Goal: Ask a question: Seek information or help from site administrators or community

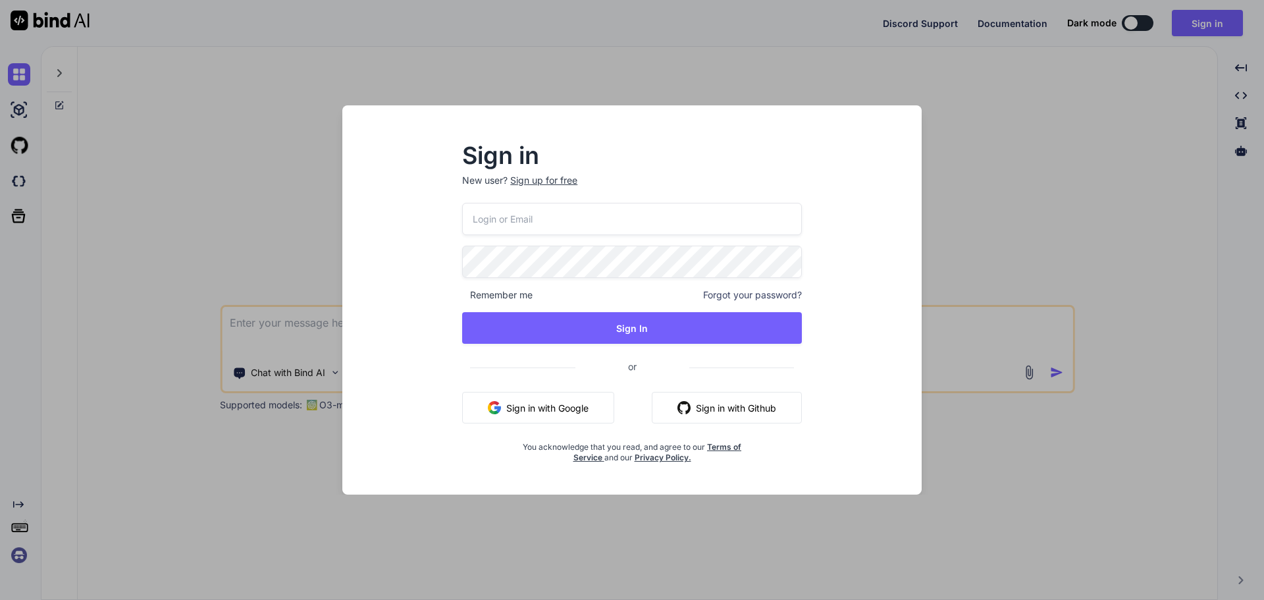
click at [535, 222] on input "email" at bounding box center [632, 219] width 340 height 32
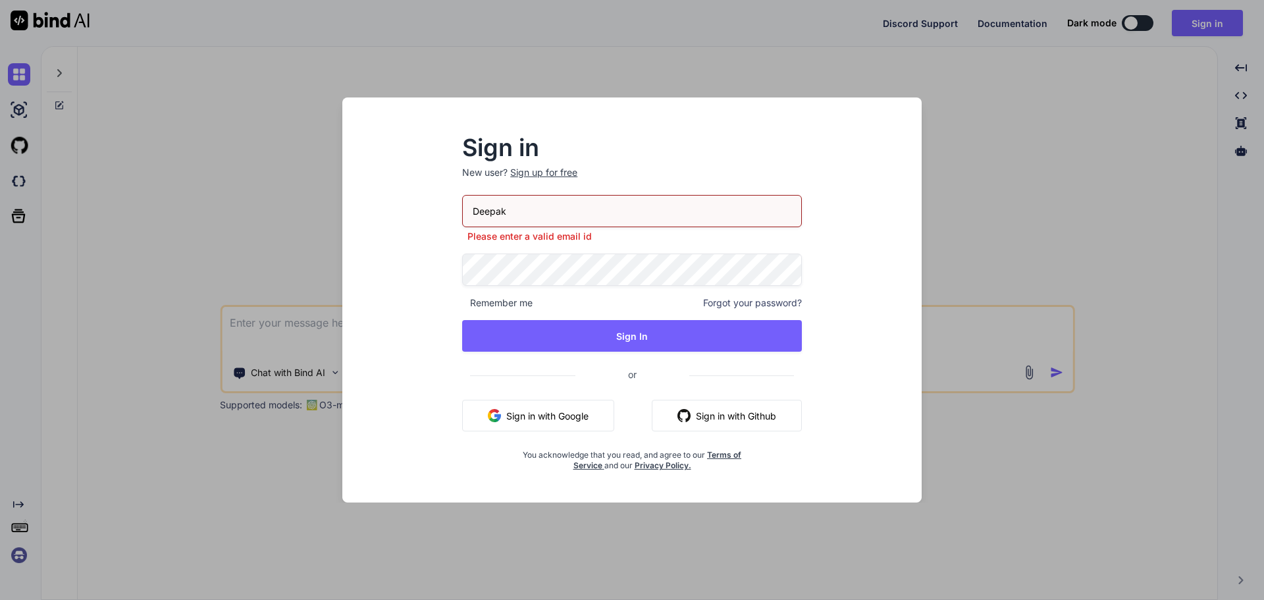
drag, startPoint x: 537, startPoint y: 213, endPoint x: 377, endPoint y: 205, distance: 160.2
click at [377, 205] on div "Sign in New user? Sign up for free Deepak Please enter a valid email id Remembe…" at bounding box center [632, 311] width 558 height 381
paste input "[EMAIL_ADDRESS][DOMAIN_NAME]"
type input "[EMAIL_ADDRESS][DOMAIN_NAME]"
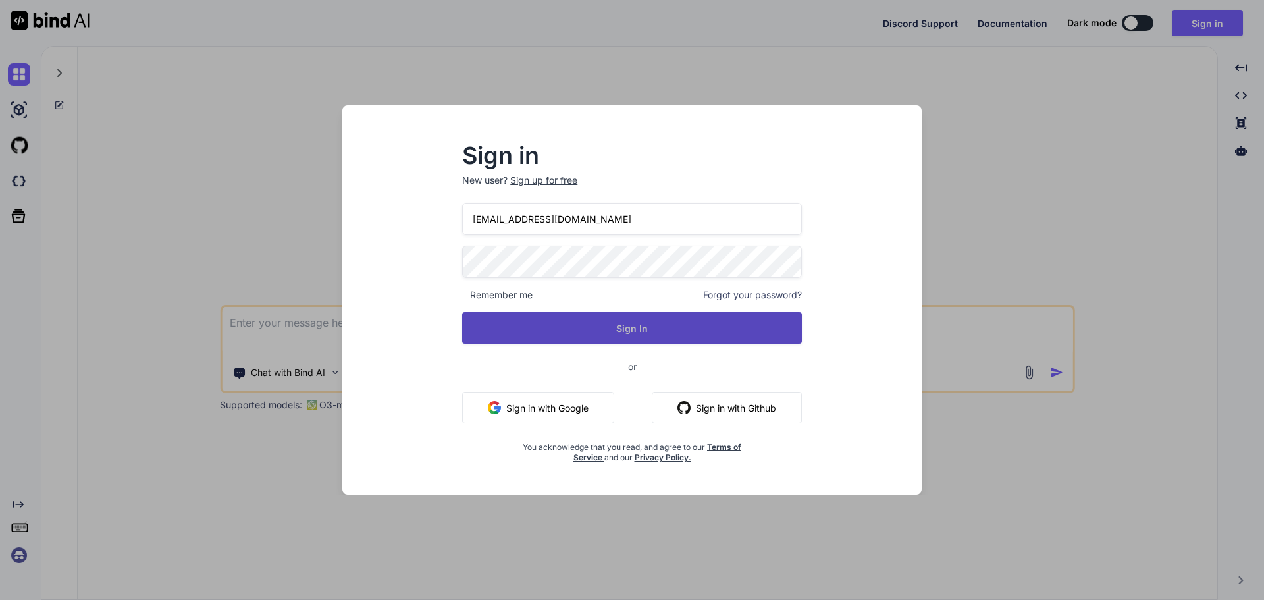
click at [496, 323] on button "Sign In" at bounding box center [632, 328] width 340 height 32
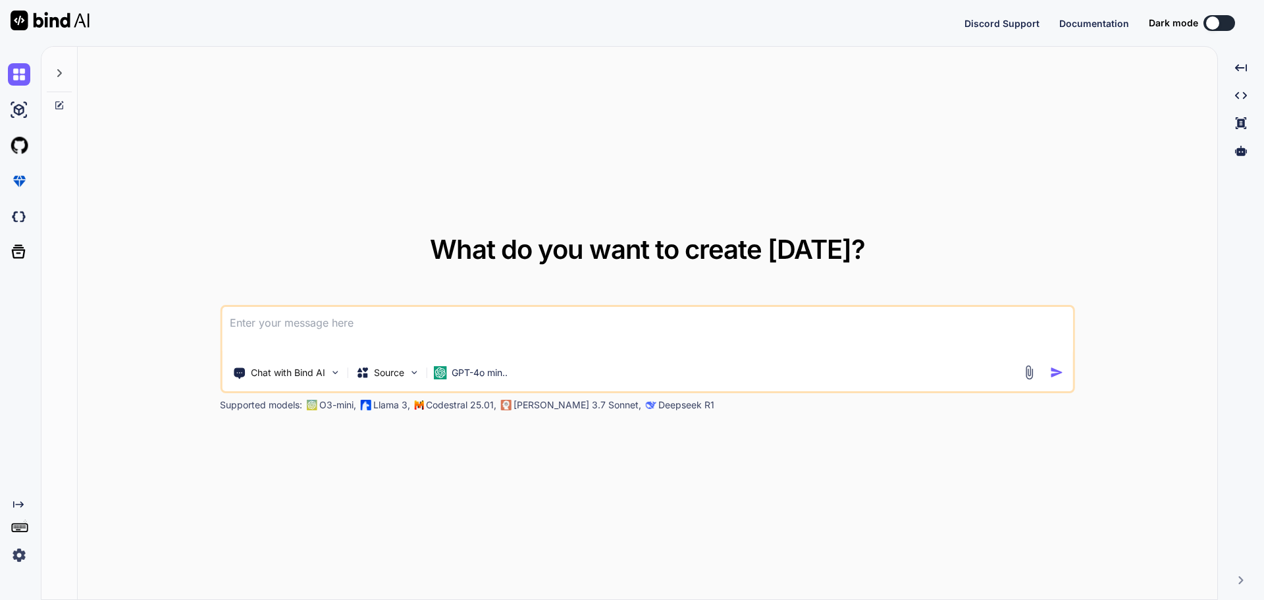
click at [377, 325] on textarea at bounding box center [647, 331] width 851 height 49
paste textarea "Id FilterMasterId ComponentMasterId CreatedByUserId FilterValue IsActive IsDele…"
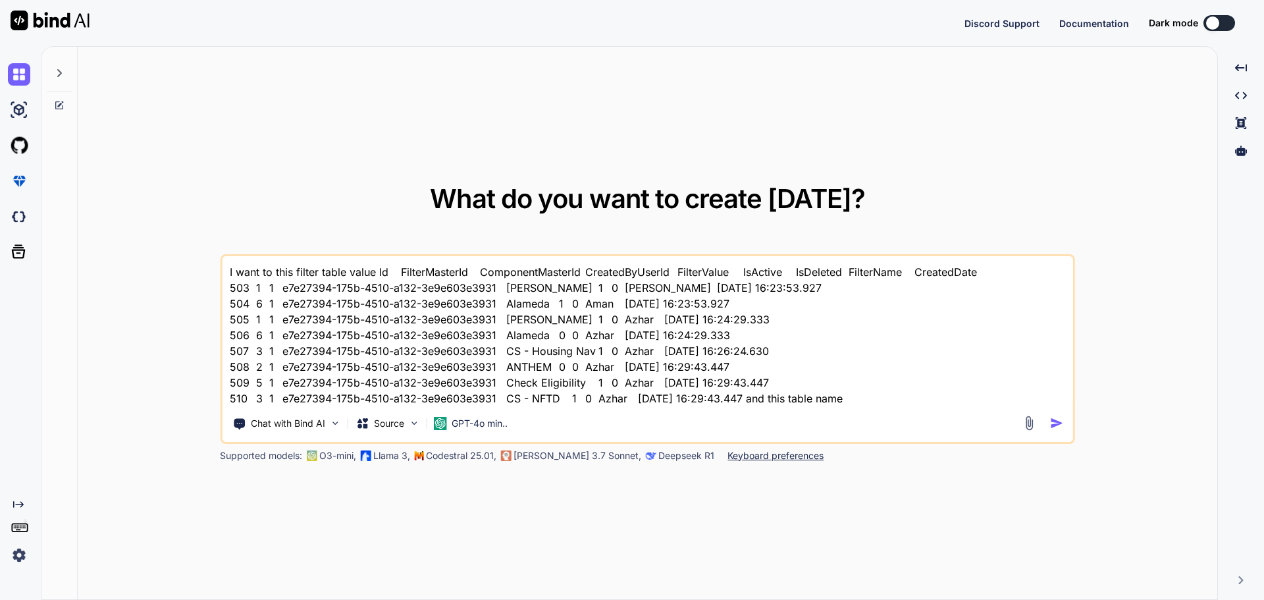
paste textarea "FilterValues"
paste textarea "@using SupportLibrary.Models.Filters @inject CarebookUserSqlDataService userDat…"
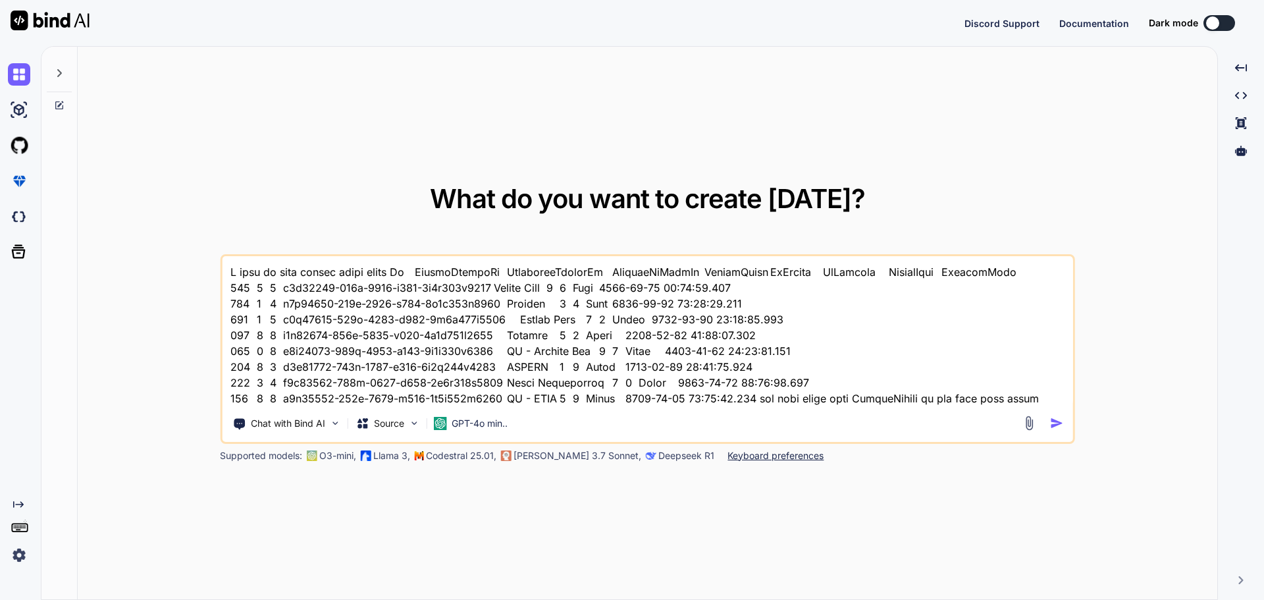
scroll to position [1345, 0]
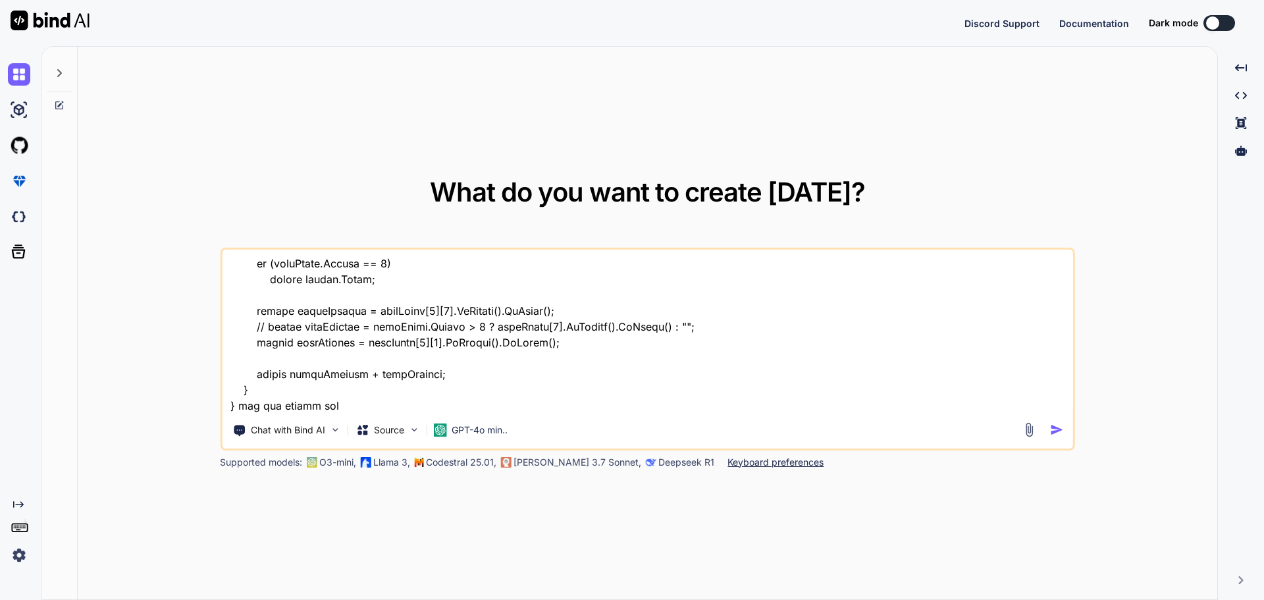
click at [237, 402] on textarea at bounding box center [647, 331] width 851 height 163
click at [398, 406] on textarea at bounding box center [647, 331] width 851 height 163
click at [289, 404] on textarea at bounding box center [647, 331] width 851 height 163
paste textarea "CreatedByUserId e7e27394-175b-4510-a132-3e9e603e3931"
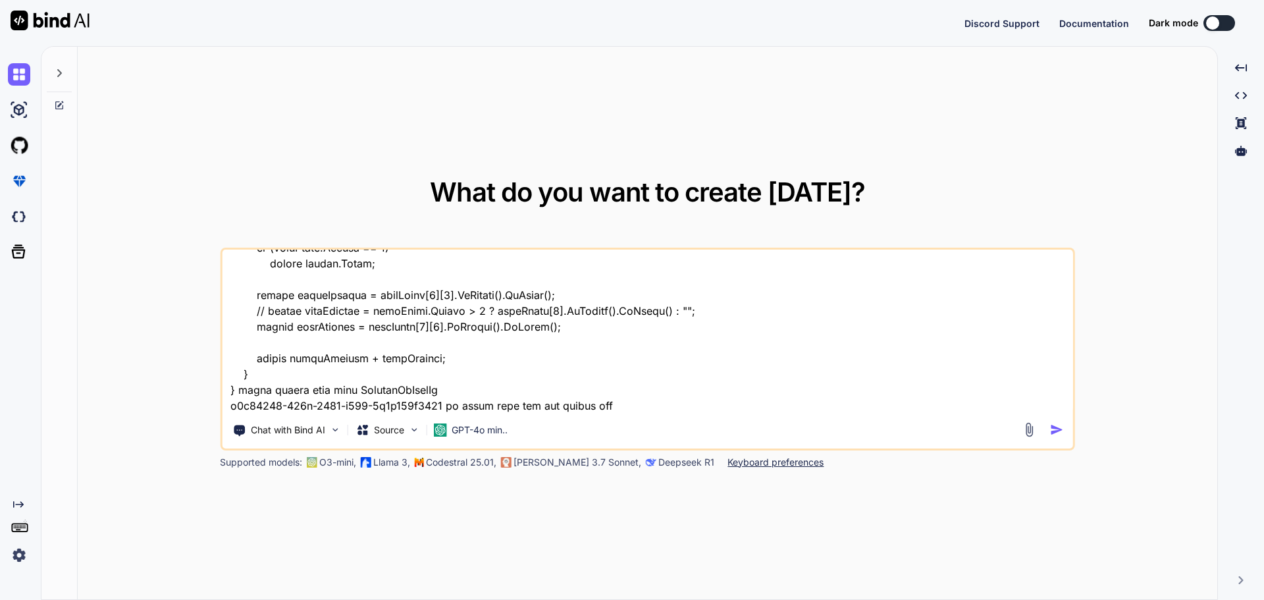
click at [541, 408] on textarea at bounding box center [647, 331] width 851 height 163
click at [614, 405] on textarea at bounding box center [647, 331] width 851 height 163
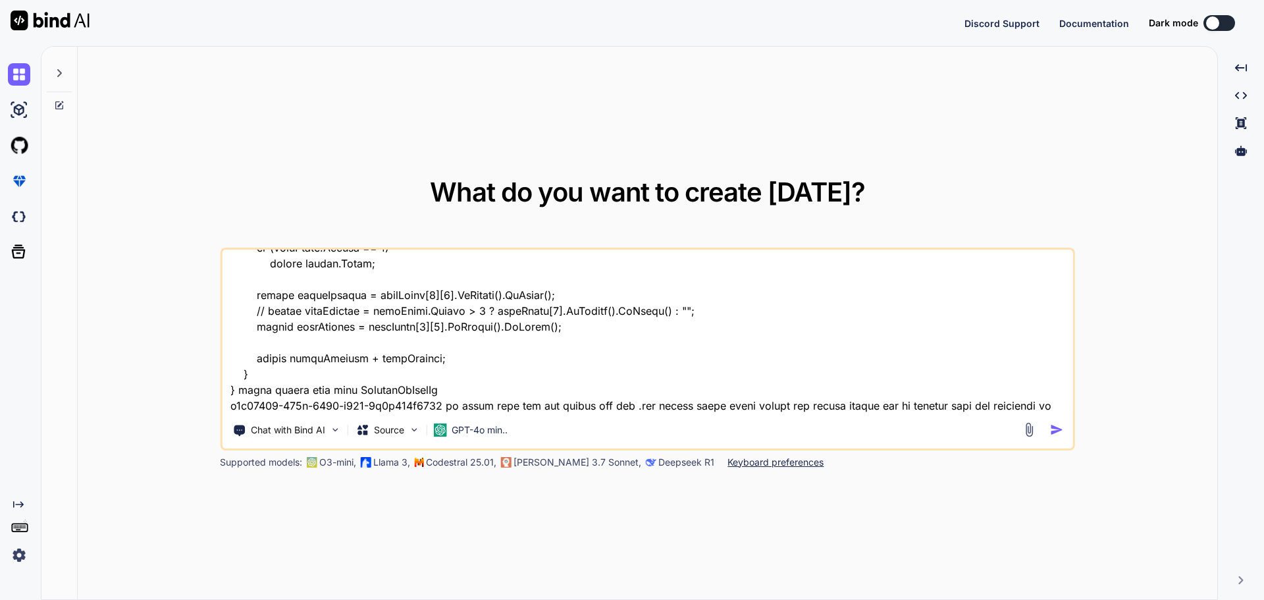
scroll to position [1377, 0]
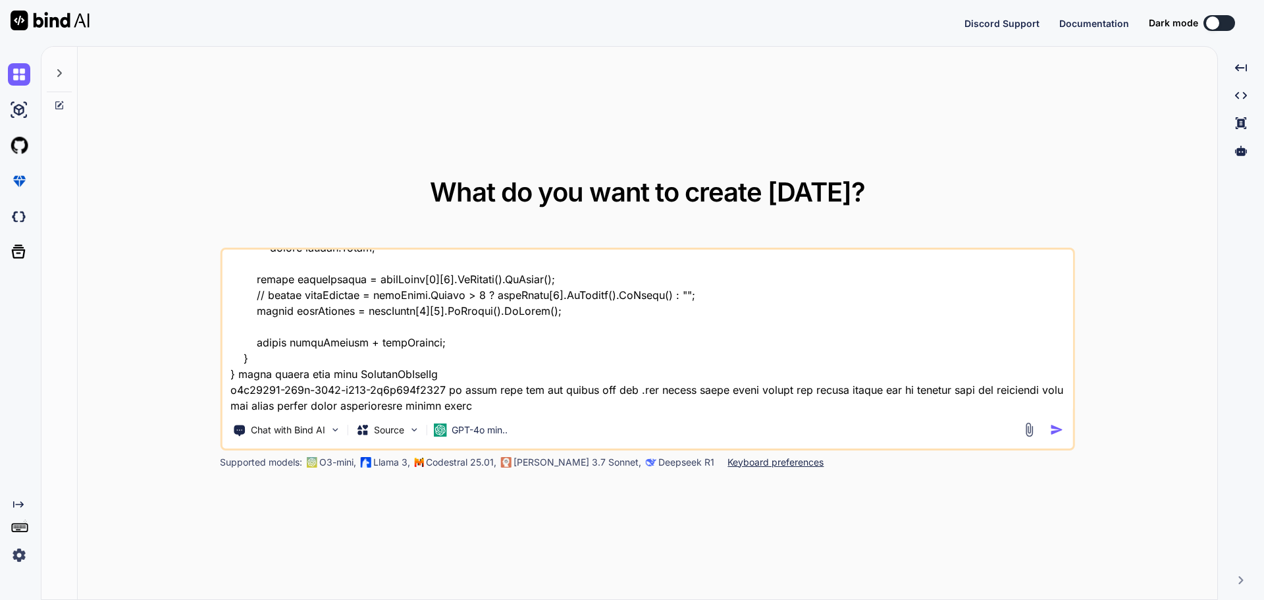
type textarea "I want to this filter table value Id FilterMasterId ComponentMasterId CreatedBy…"
click at [1052, 427] on img "button" at bounding box center [1057, 430] width 14 height 14
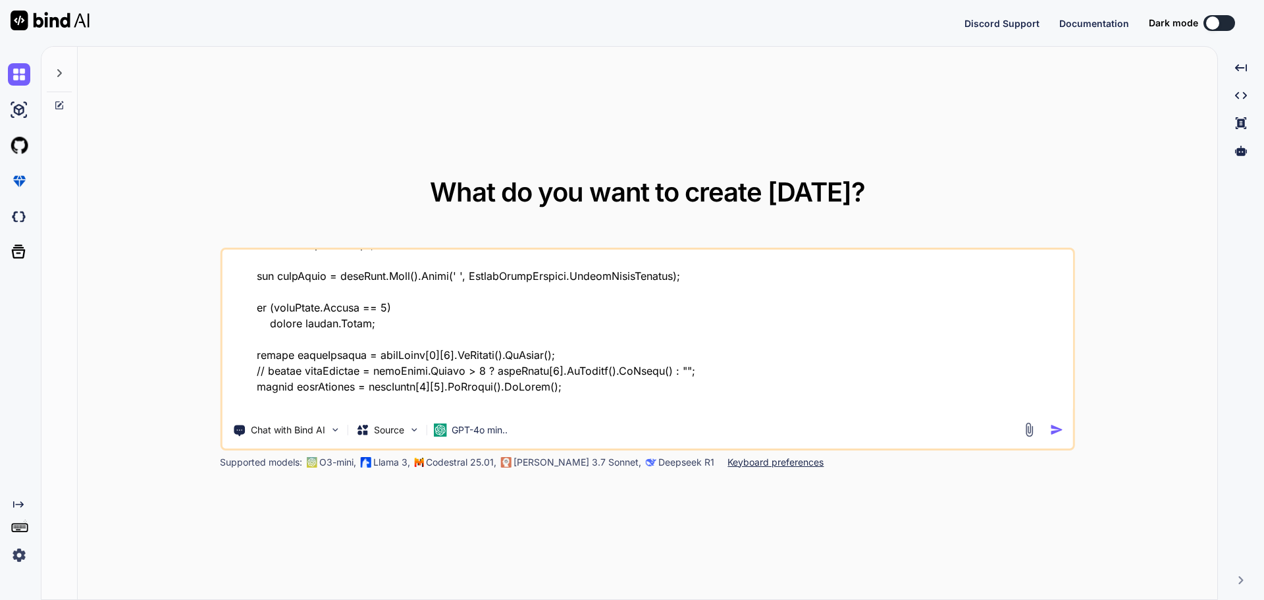
scroll to position [1048, 0]
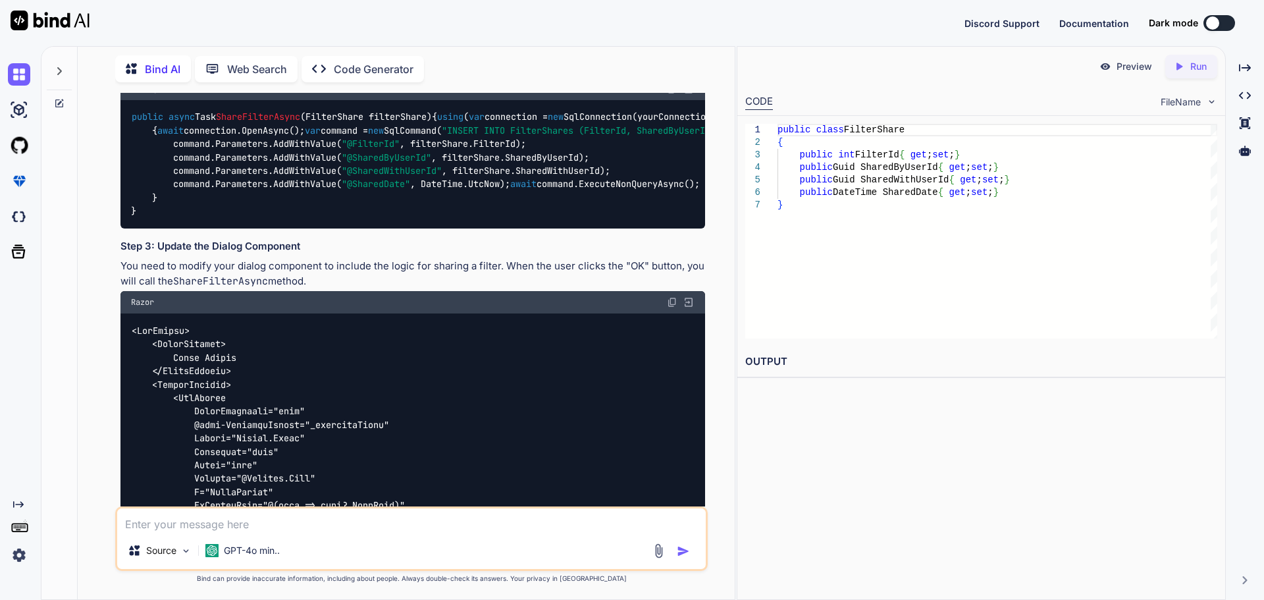
scroll to position [967, 0]
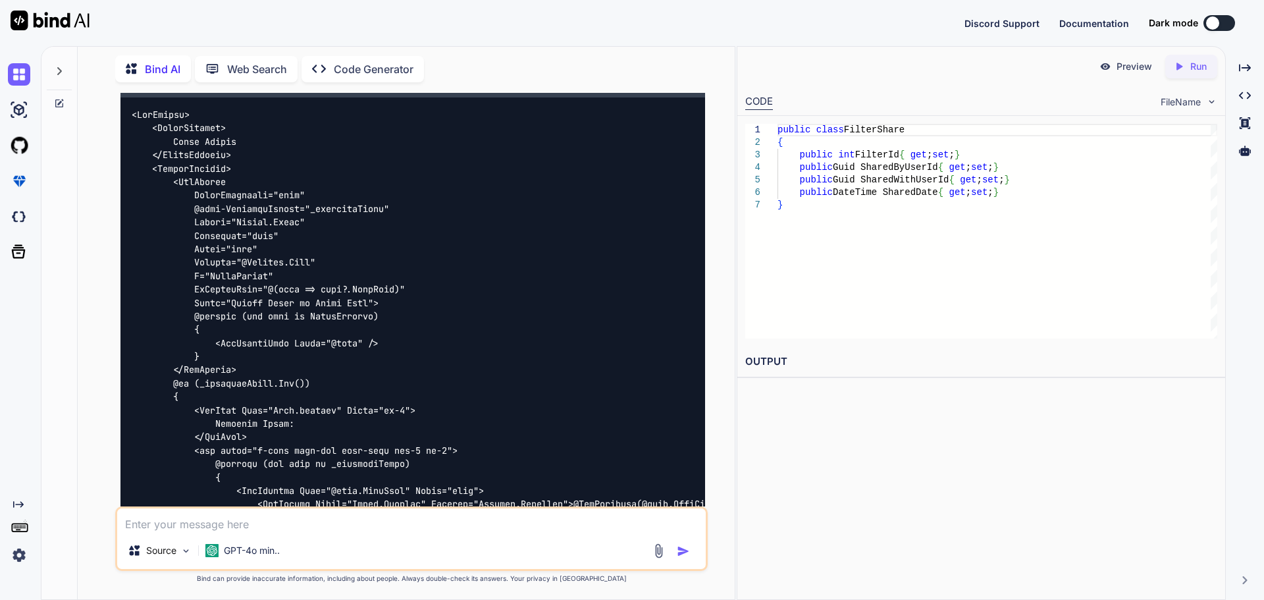
click at [184, 504] on code at bounding box center [457, 511] width 653 height 806
click at [172, 515] on textarea at bounding box center [411, 520] width 589 height 24
type textarea "withe create table compleate functinlity share filter above"
click at [684, 550] on img "button" at bounding box center [683, 551] width 13 height 13
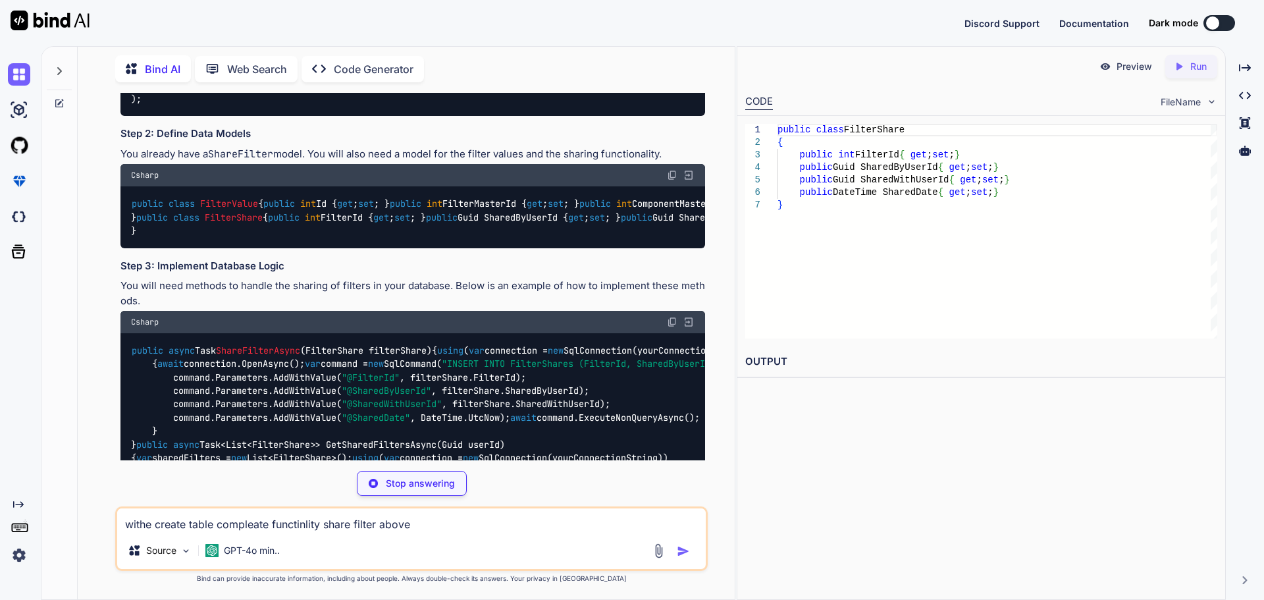
scroll to position [2469, 0]
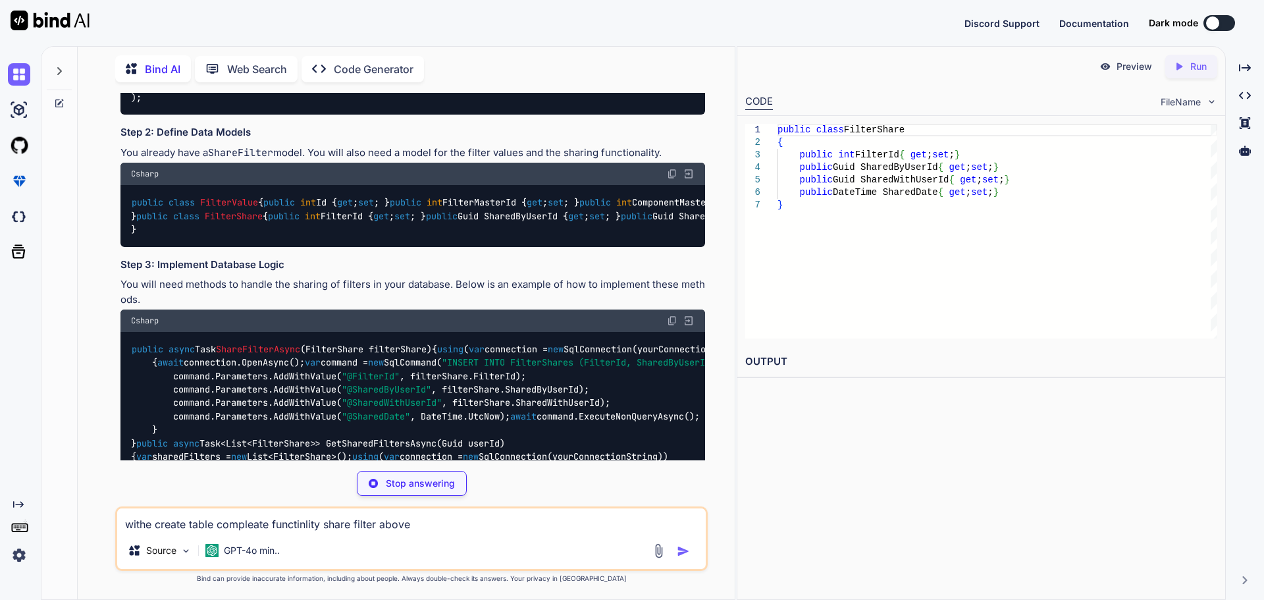
drag, startPoint x: 152, startPoint y: 276, endPoint x: 128, endPoint y: 183, distance: 95.8
copy code "CREATE TABLE FilterShares ( Id INT PRIMARY KEY IDENTITY ( 1 , 1 ), FilterId INT…"
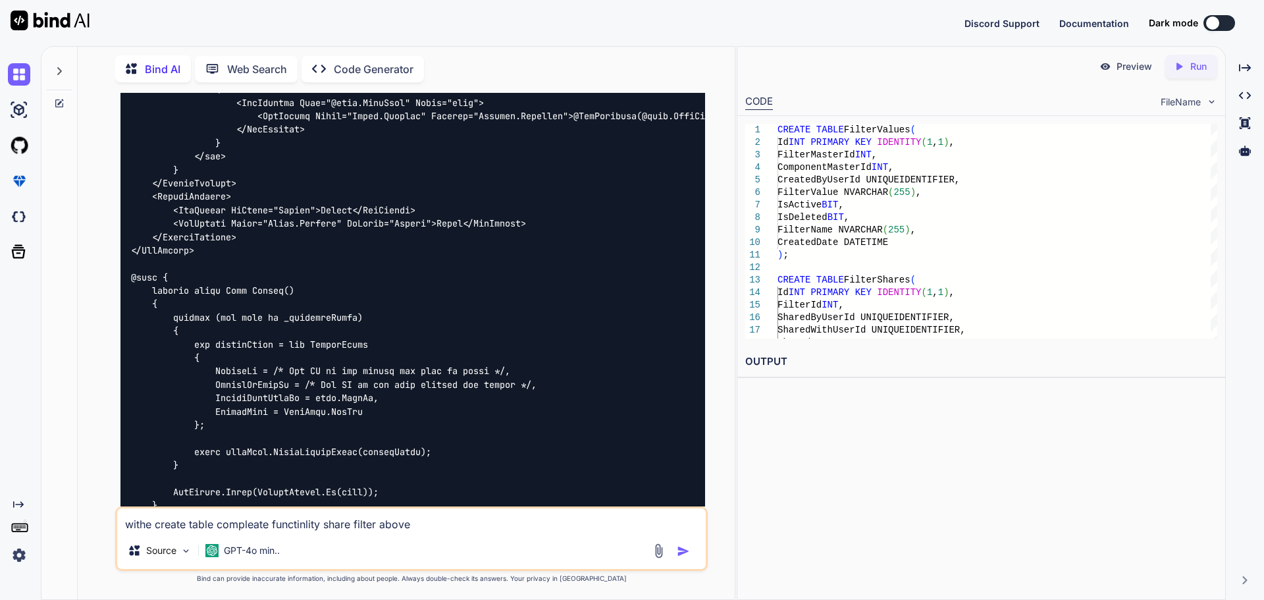
scroll to position [3488, 0]
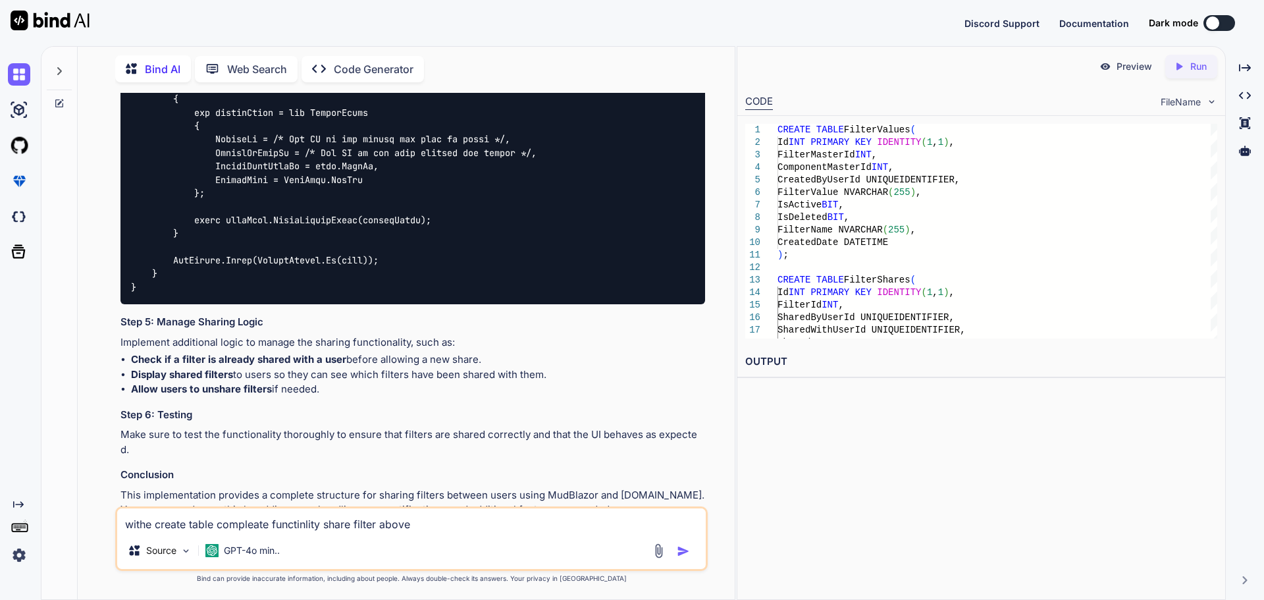
scroll to position [3620, 0]
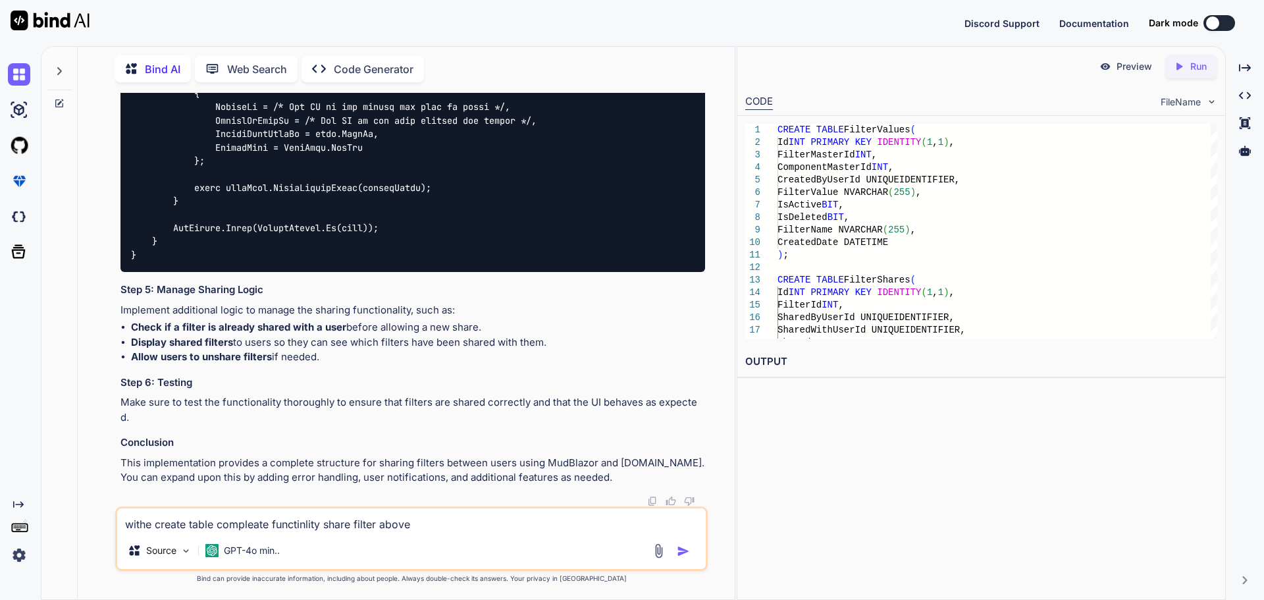
scroll to position [4015, 0]
drag, startPoint x: 132, startPoint y: 253, endPoint x: 211, endPoint y: 387, distance: 155.5
copy code "<MudDialog> <TitleContent> Share Filter </TitleContent> <DialogContent> <MudSel…"
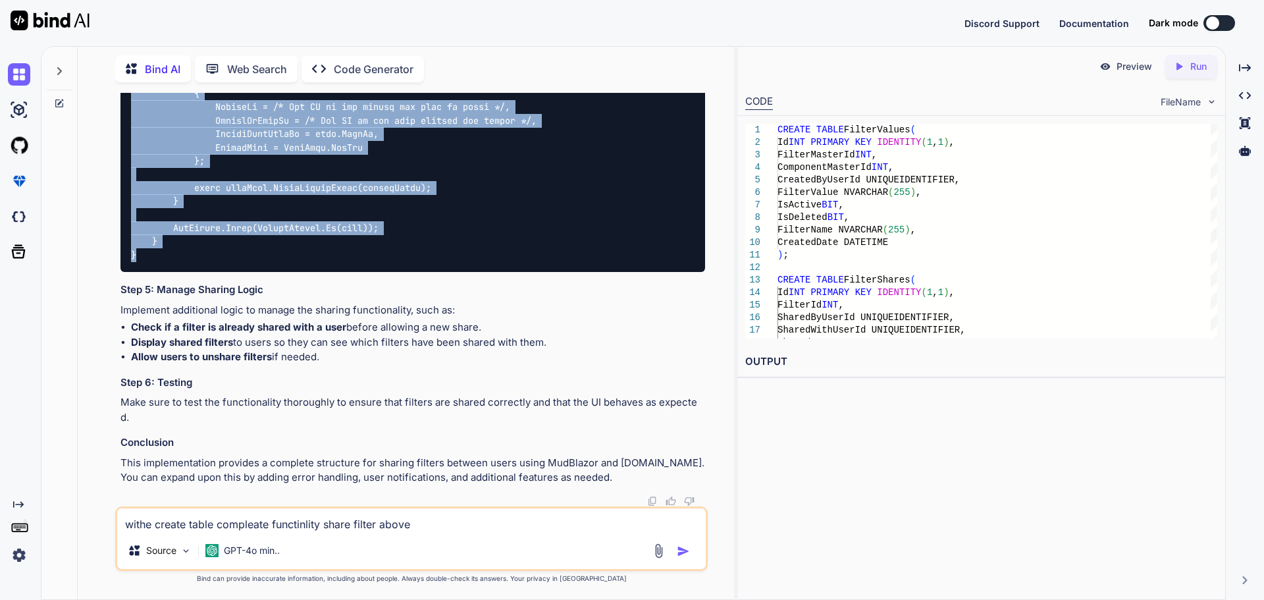
scroll to position [4147, 0]
drag, startPoint x: 136, startPoint y: 327, endPoint x: 103, endPoint y: 294, distance: 46.6
click at [103, 294] on div "You Bind AI To implement a sharing functionality for filters in your applicatio…" at bounding box center [411, 346] width 647 height 506
copy code "private async Task Submit() { foreach (var user in _selectedUsers) { var filter…"
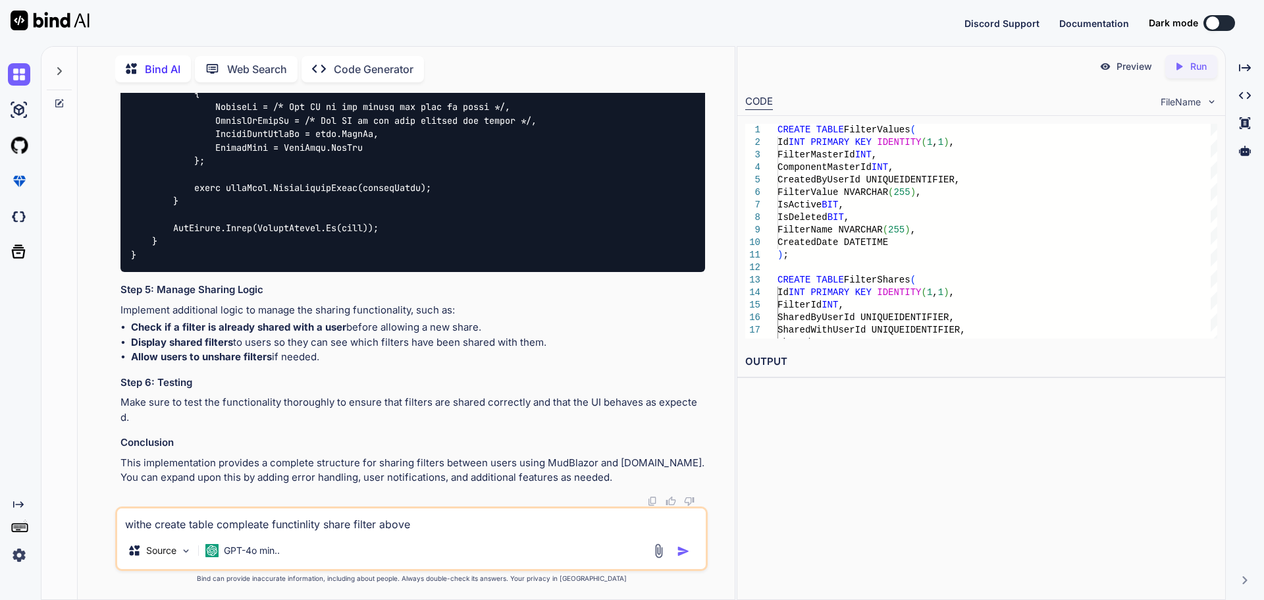
copy code "FilterShare"
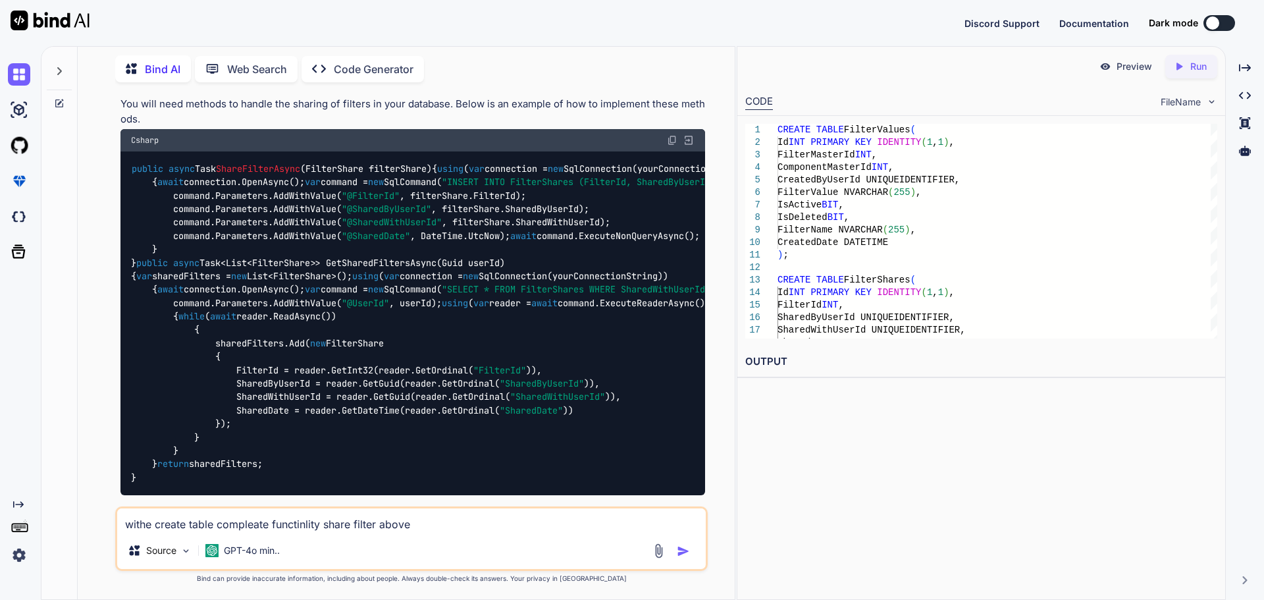
scroll to position [2633, 0]
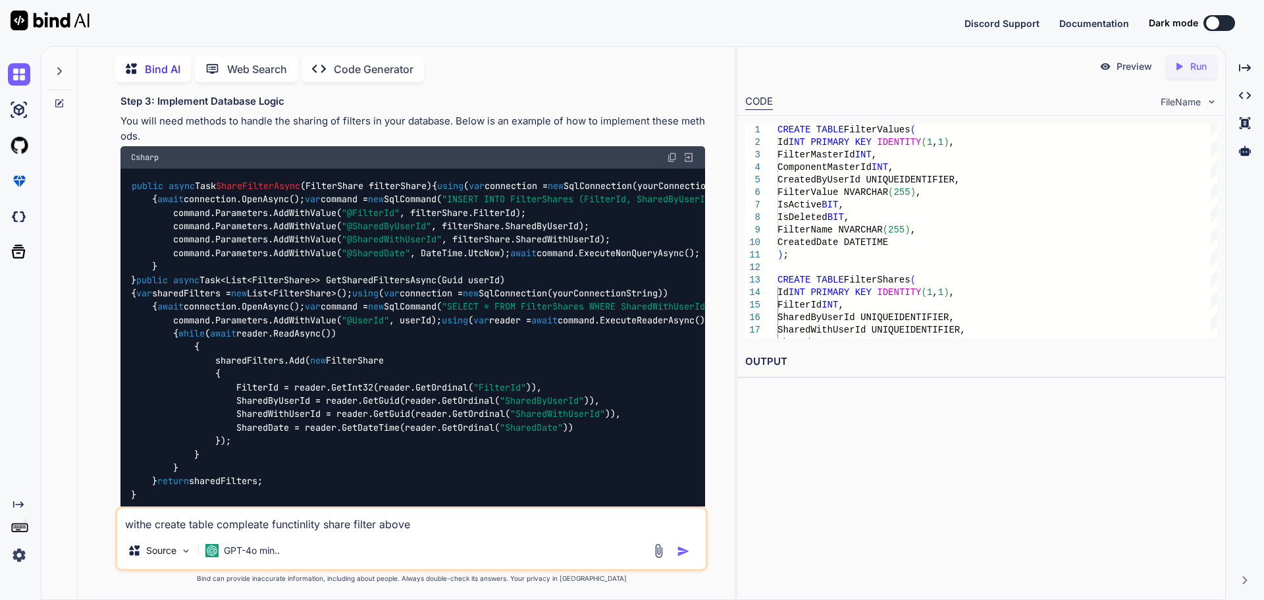
click at [235, 59] on span "FilterShare" at bounding box center [234, 53] width 58 height 12
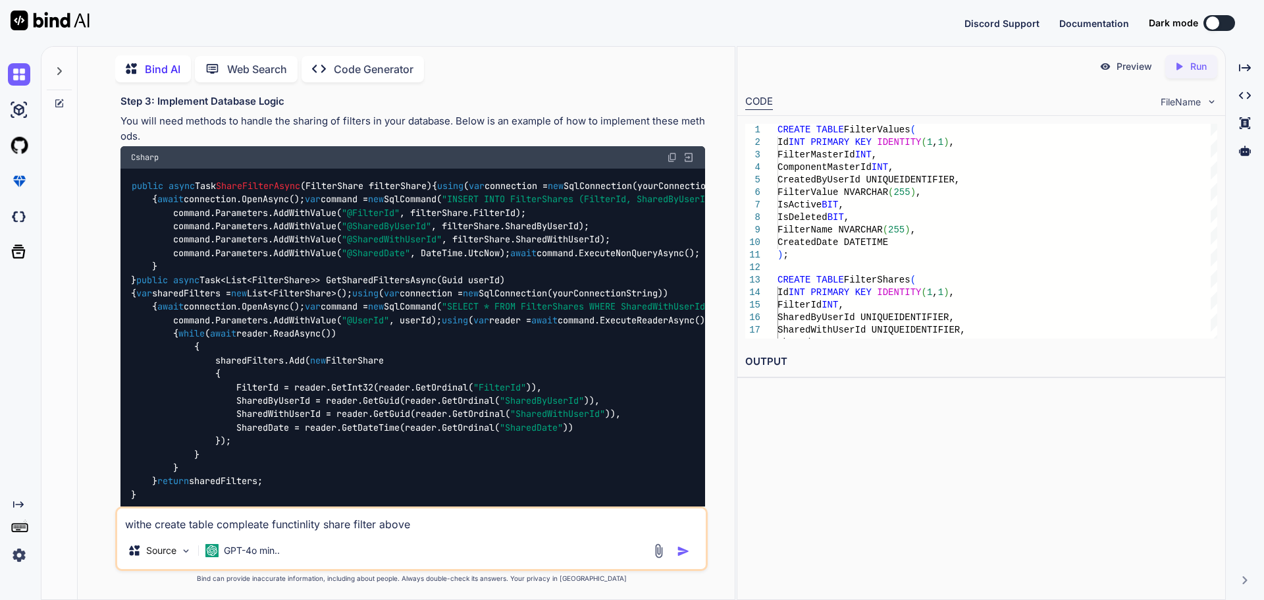
click at [235, 59] on span "FilterShare" at bounding box center [234, 53] width 58 height 12
drag, startPoint x: 376, startPoint y: 460, endPoint x: 149, endPoint y: 422, distance: 229.6
click at [149, 83] on div "public class FilterValue { public int Id { get ; set ; } public int FilterMaste…" at bounding box center [412, 52] width 585 height 61
copy code "public int FilterId { get ; set ; } public Guid SharedByUserId { get ; set ; } …"
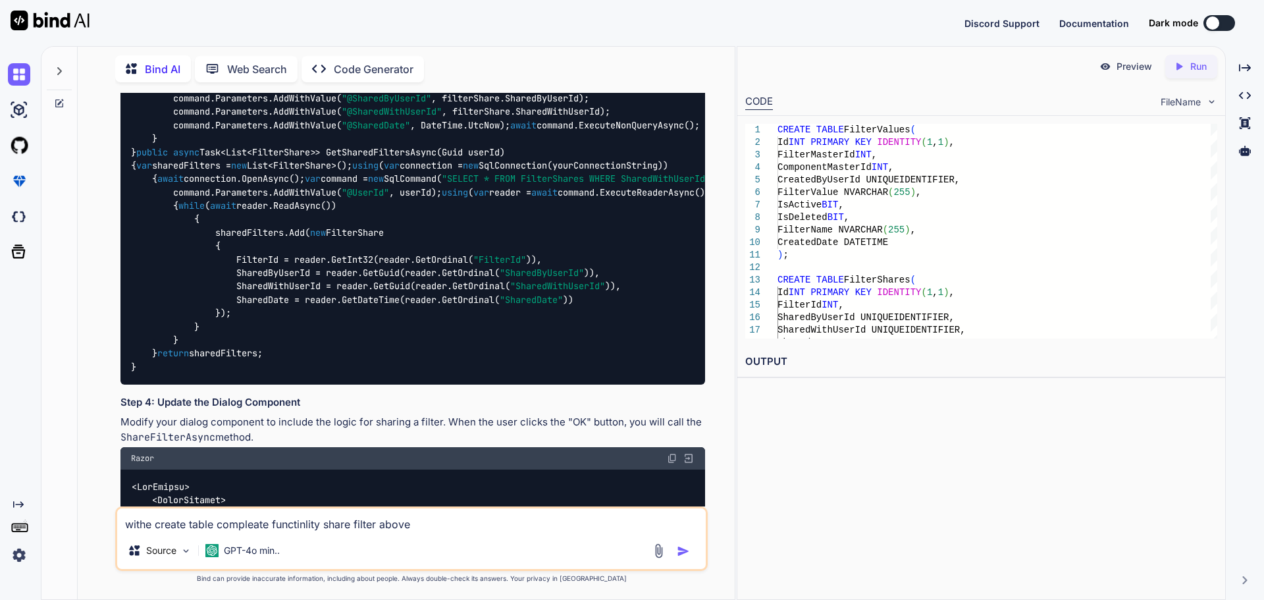
scroll to position [2764, 0]
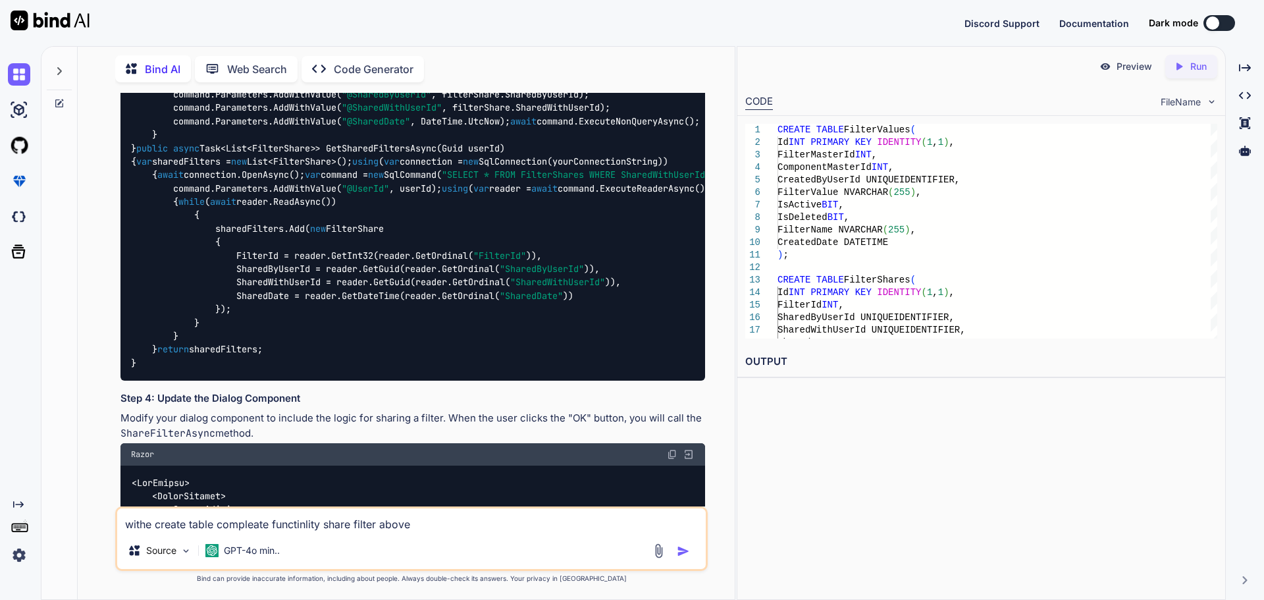
click at [338, 535] on div "withe create table compleate functinlity share filter above Source GPT-4o min.." at bounding box center [411, 538] width 593 height 65
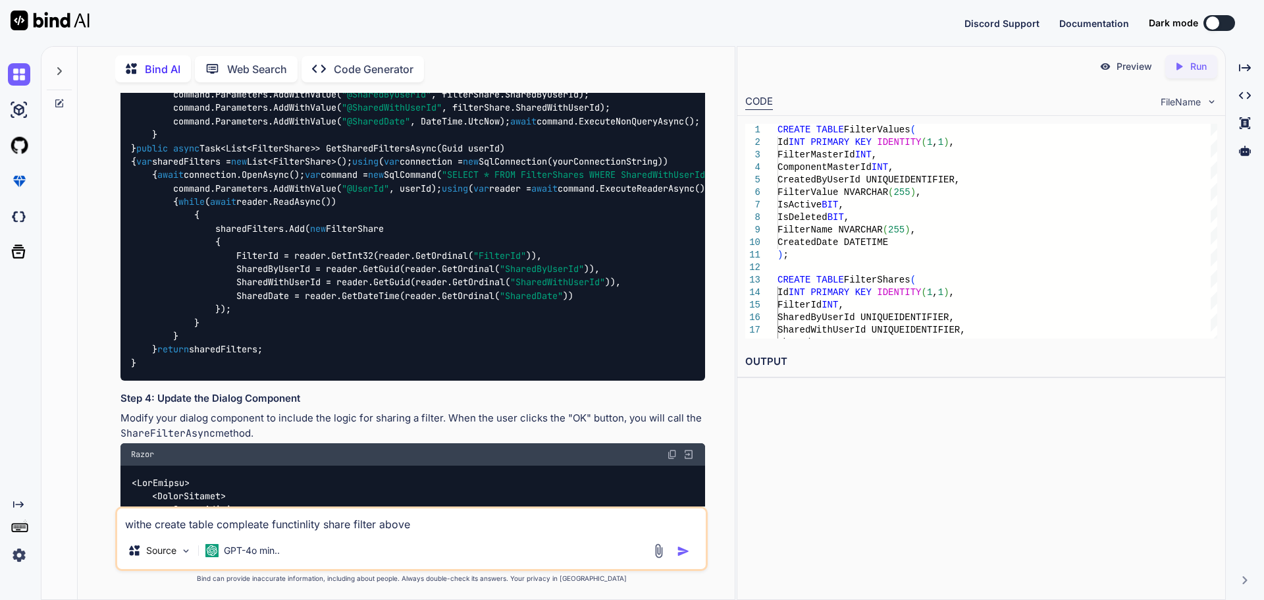
click at [311, 521] on textarea "withe create table compleate functinlity share filter above" at bounding box center [411, 520] width 589 height 24
paste textarea "private async Task Submit() { foreach (var user in _selectedUsers) { var filter…"
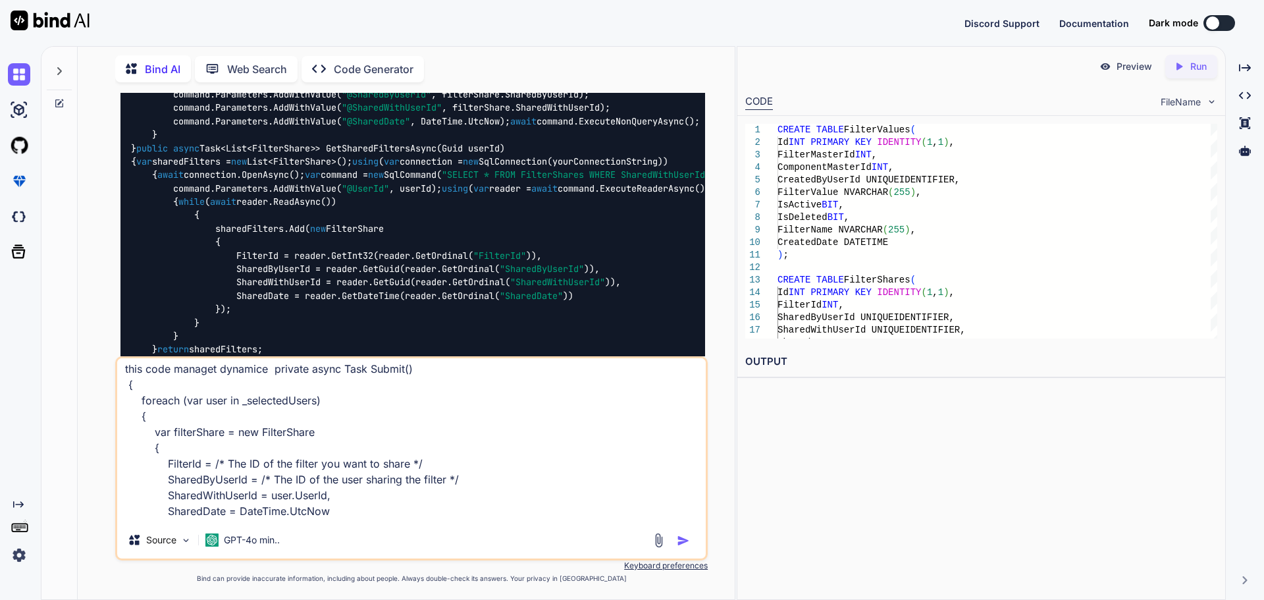
scroll to position [0, 0]
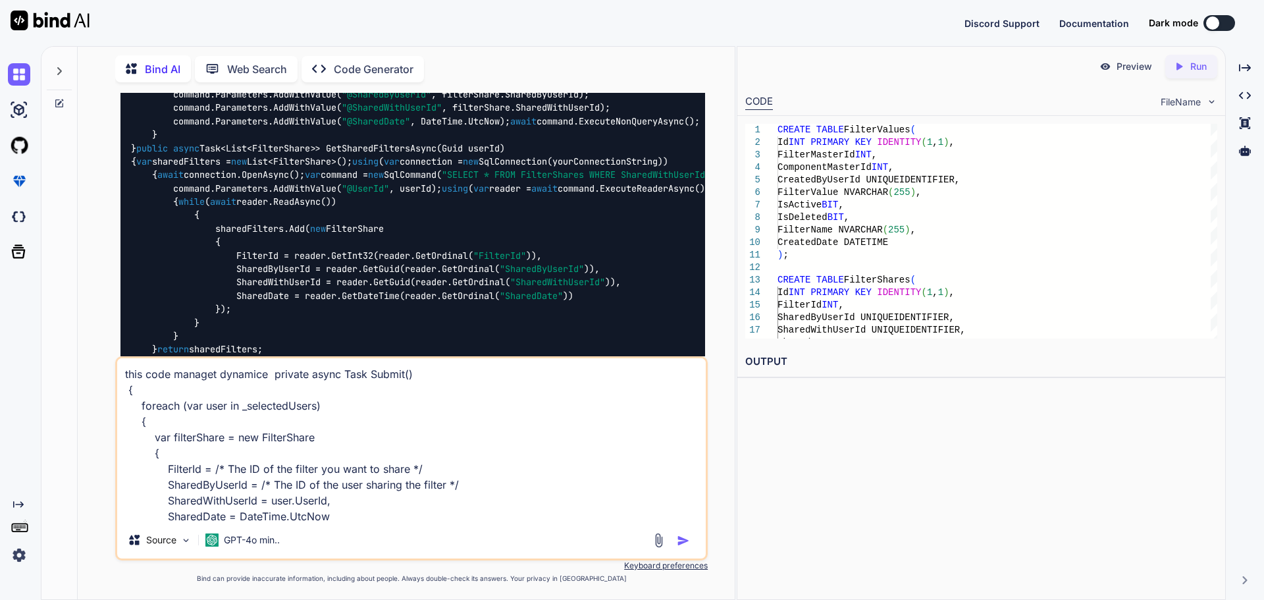
drag, startPoint x: 417, startPoint y: 481, endPoint x: 165, endPoint y: 473, distance: 252.3
click at [165, 473] on textarea "this code managet dynamice private async Task Submit() { foreach (var user in _…" at bounding box center [411, 439] width 589 height 163
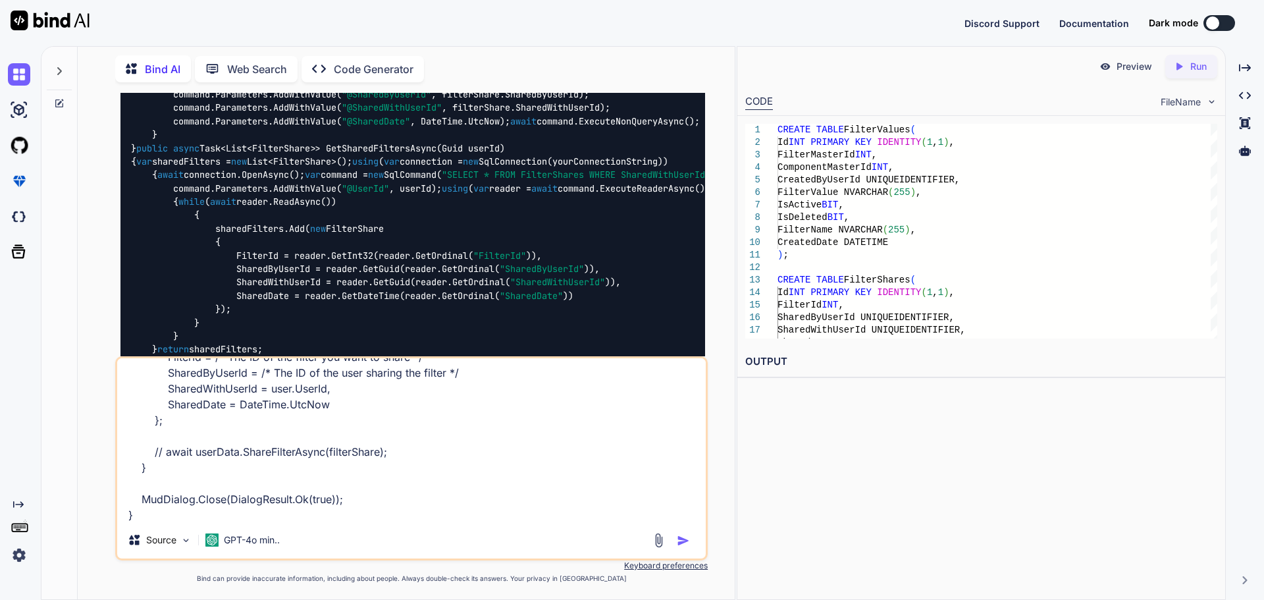
scroll to position [113, 0]
click at [412, 468] on textarea "this code managet dynamice private async Task Submit() { foreach (var user in _…" at bounding box center [411, 439] width 589 height 163
click at [411, 466] on textarea "this code managet dynamice private async Task Submit() { foreach (var user in _…" at bounding box center [411, 439] width 589 height 163
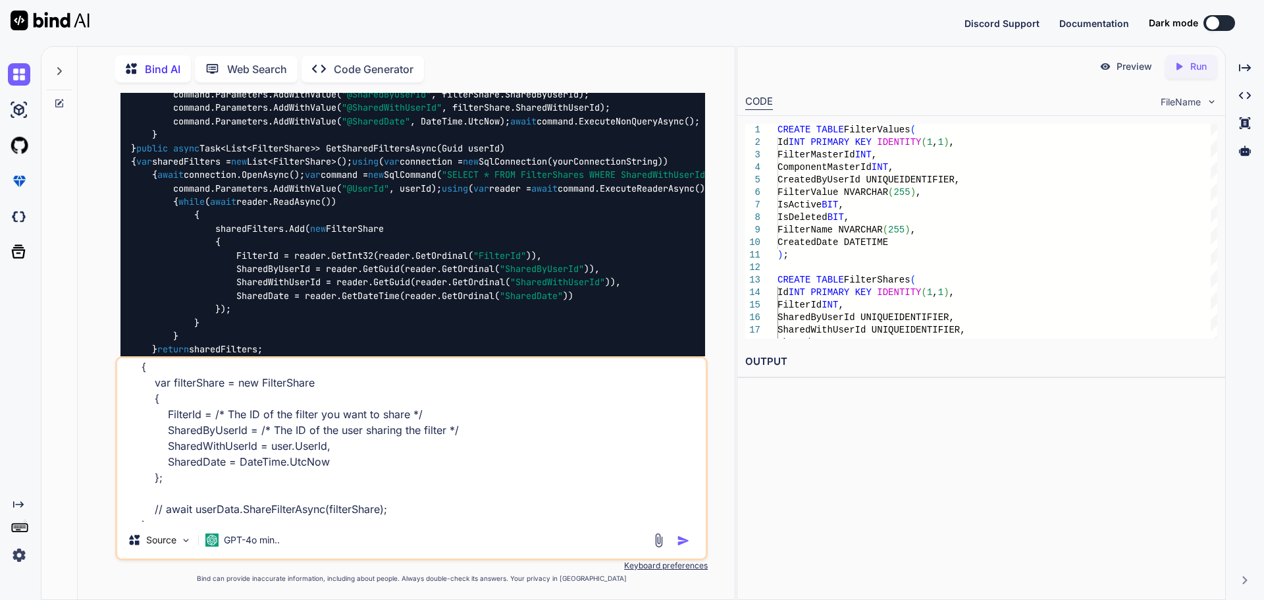
scroll to position [0, 0]
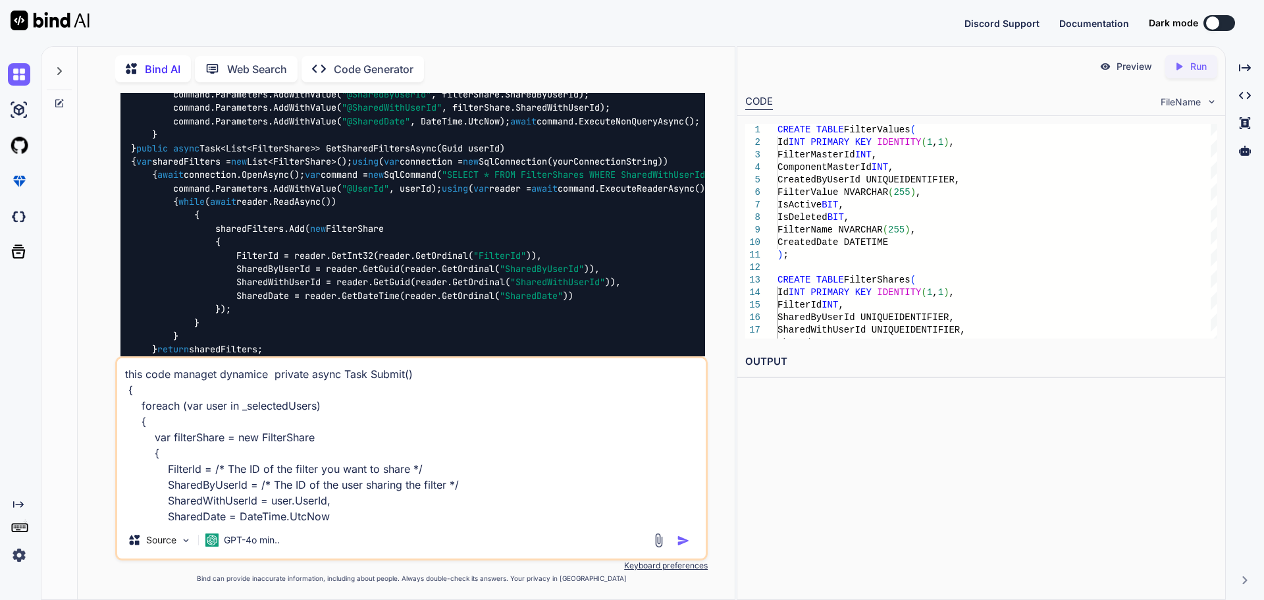
drag, startPoint x: 480, startPoint y: 481, endPoint x: 164, endPoint y: 465, distance: 316.5
click at [164, 465] on textarea "this code managet dynamice private async Task Submit() { foreach (var user in _…" at bounding box center [411, 439] width 589 height 163
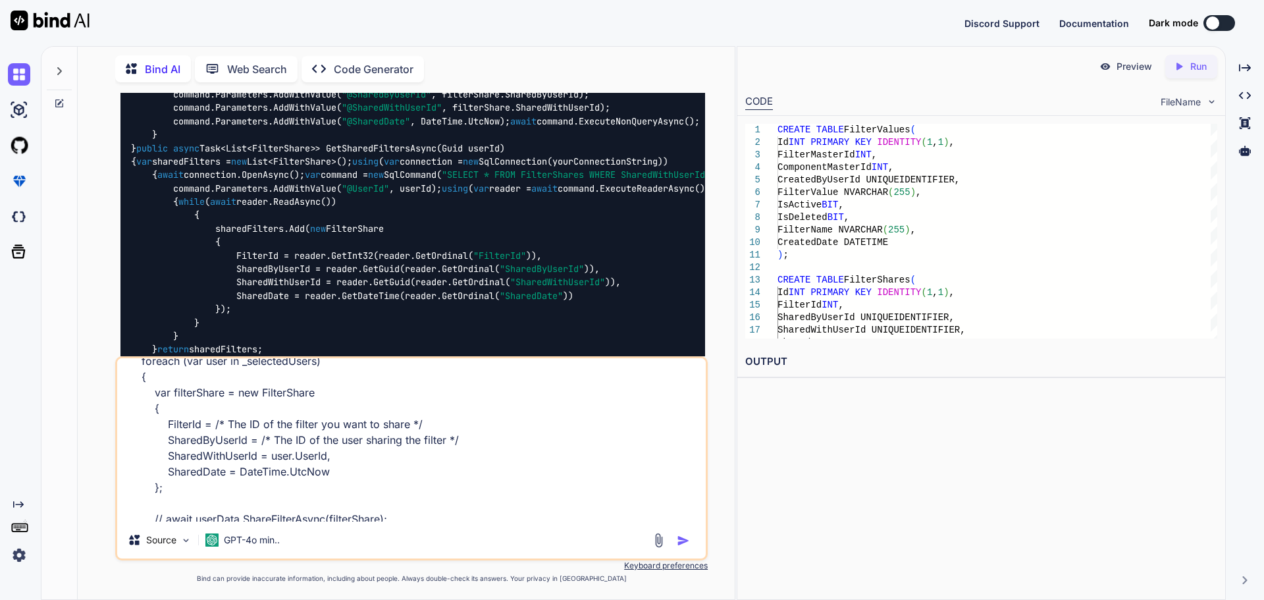
scroll to position [113, 0]
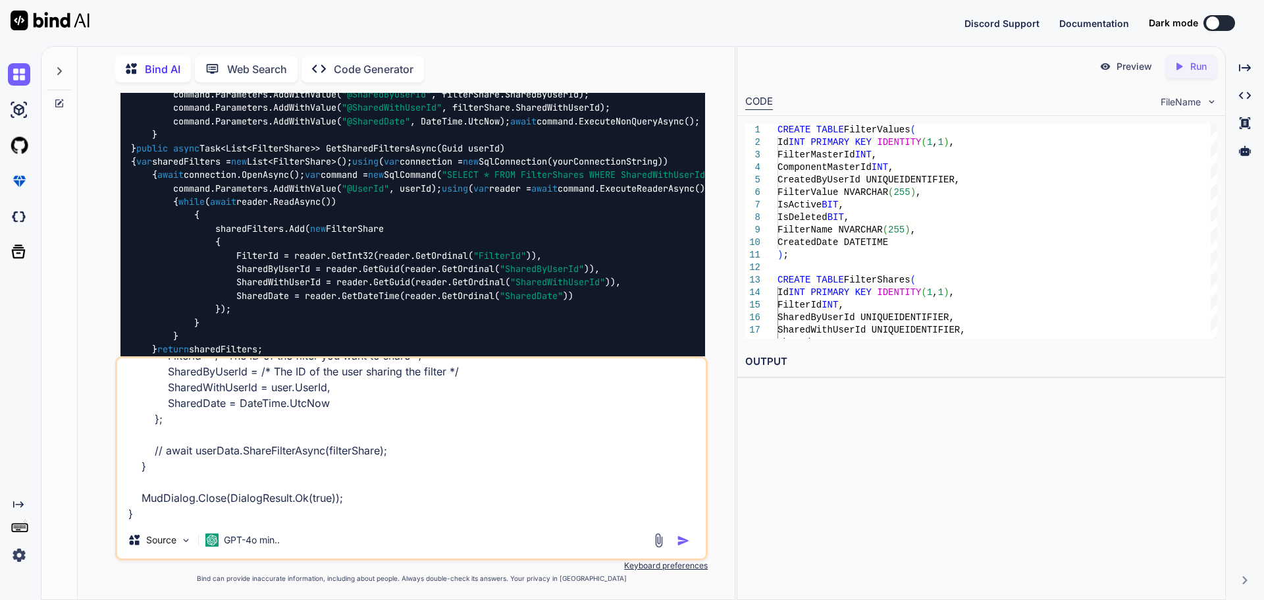
click at [186, 516] on textarea "this code managet dynamice private async Task Submit() { foreach (var user in _…" at bounding box center [411, 439] width 589 height 163
paste textarea "FilterId = /* The ID of the filter you want to share */ SharedByUserId = /* The…"
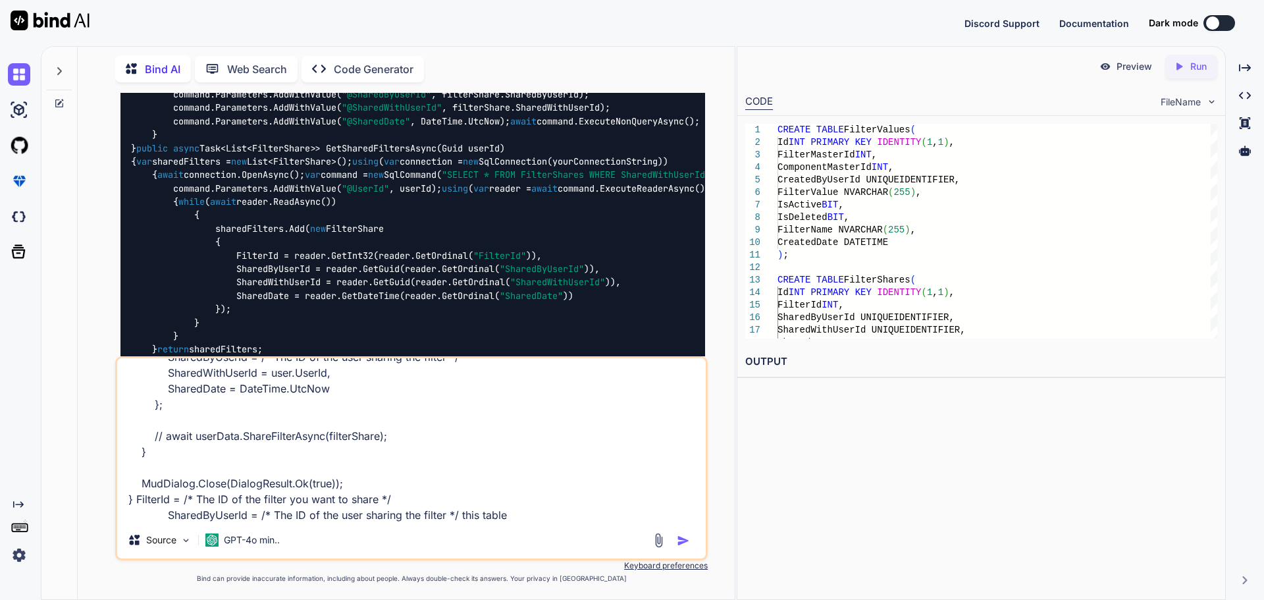
paste textarea "FilterValues"
paste textarea "503 1 1 e7e27394-175b-4510-a132-3e9e603e3931 [PERSON_NAME] 1 0 [PERSON_NAME] [D…"
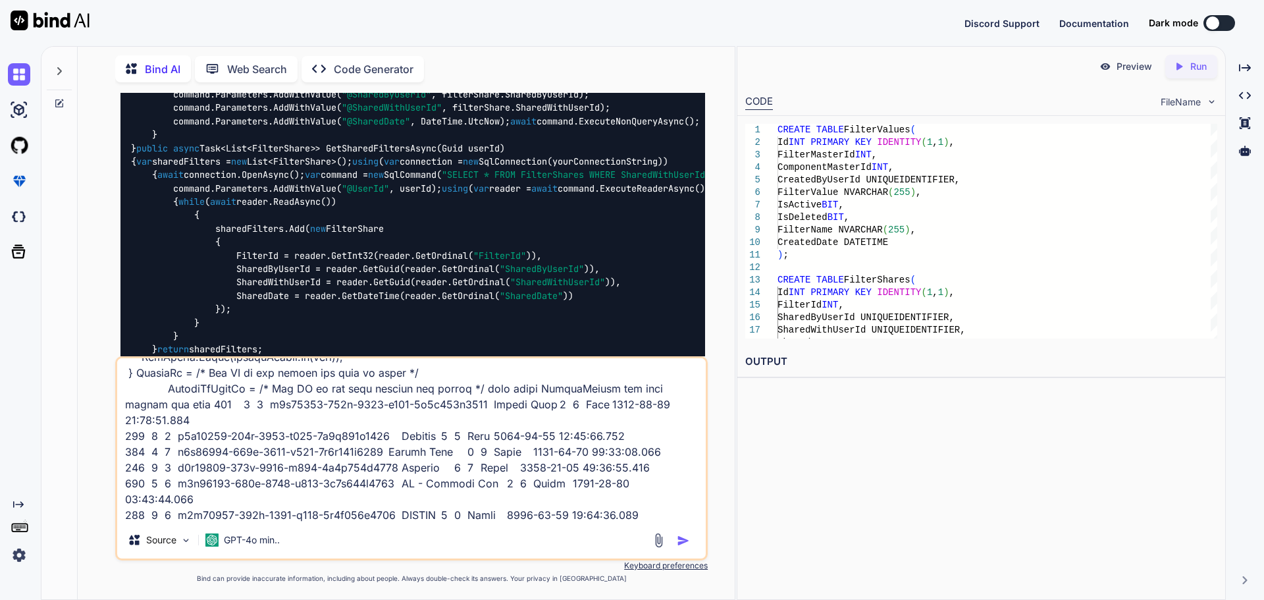
scroll to position [270, 0]
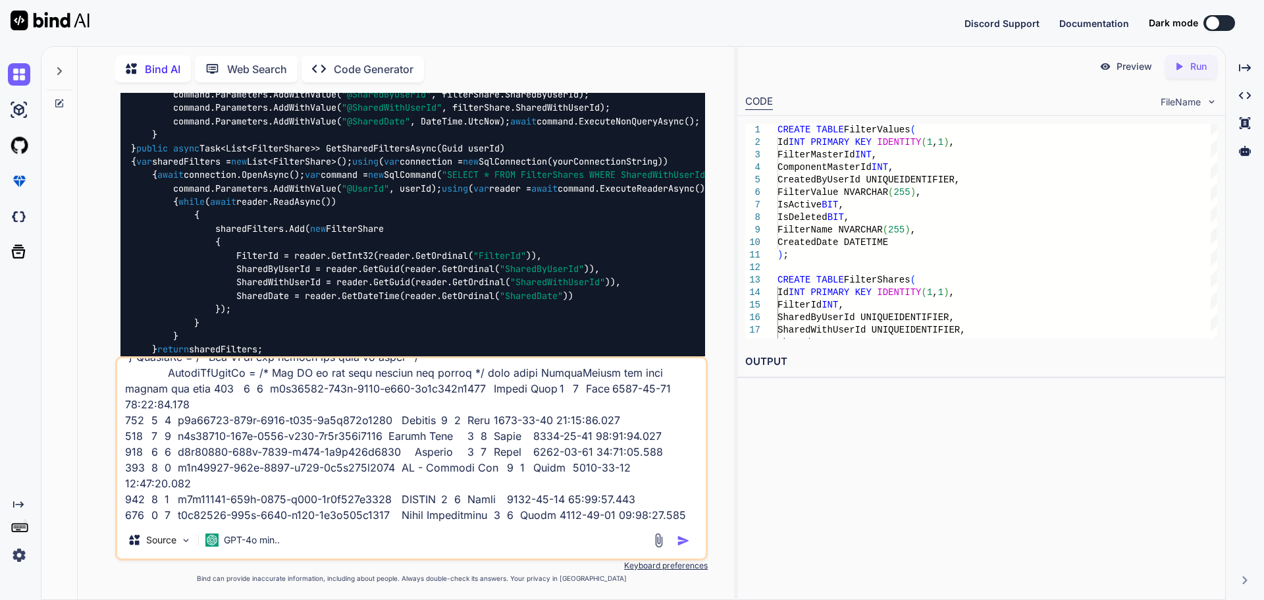
type textarea "this code managet dynamice private async Task Submit() { foreach (var user in _…"
click at [680, 538] on img "button" at bounding box center [683, 540] width 13 height 13
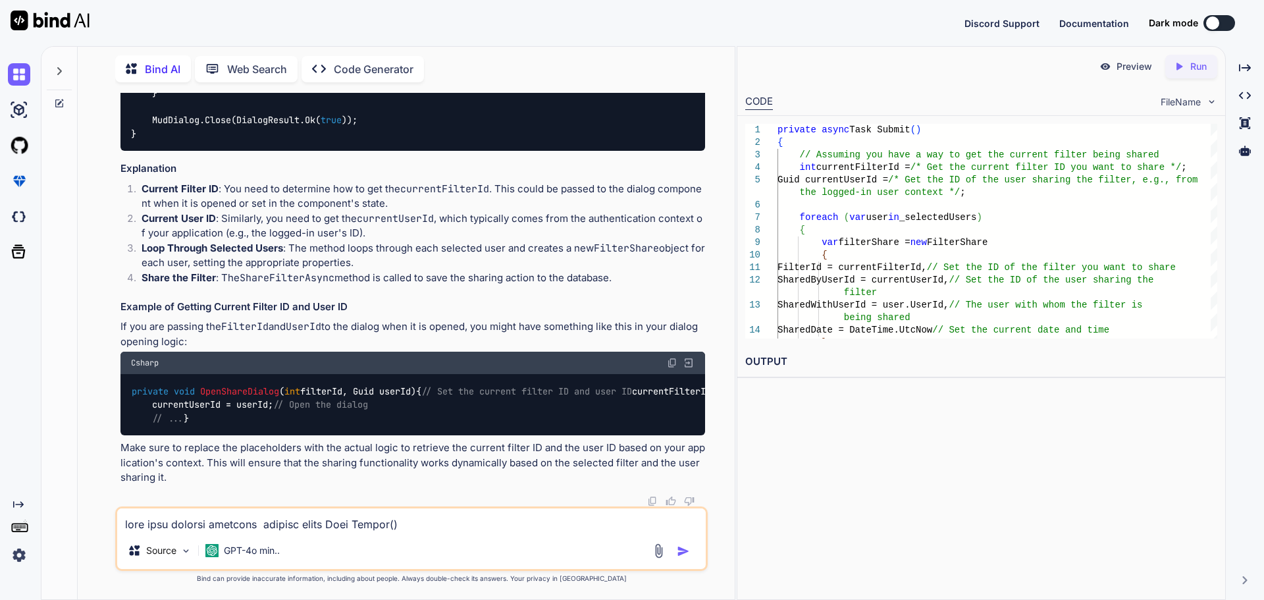
scroll to position [5590, 0]
click at [250, 385] on span "OpenShareDialog" at bounding box center [239, 391] width 79 height 12
copy span "OpenShareDialog"
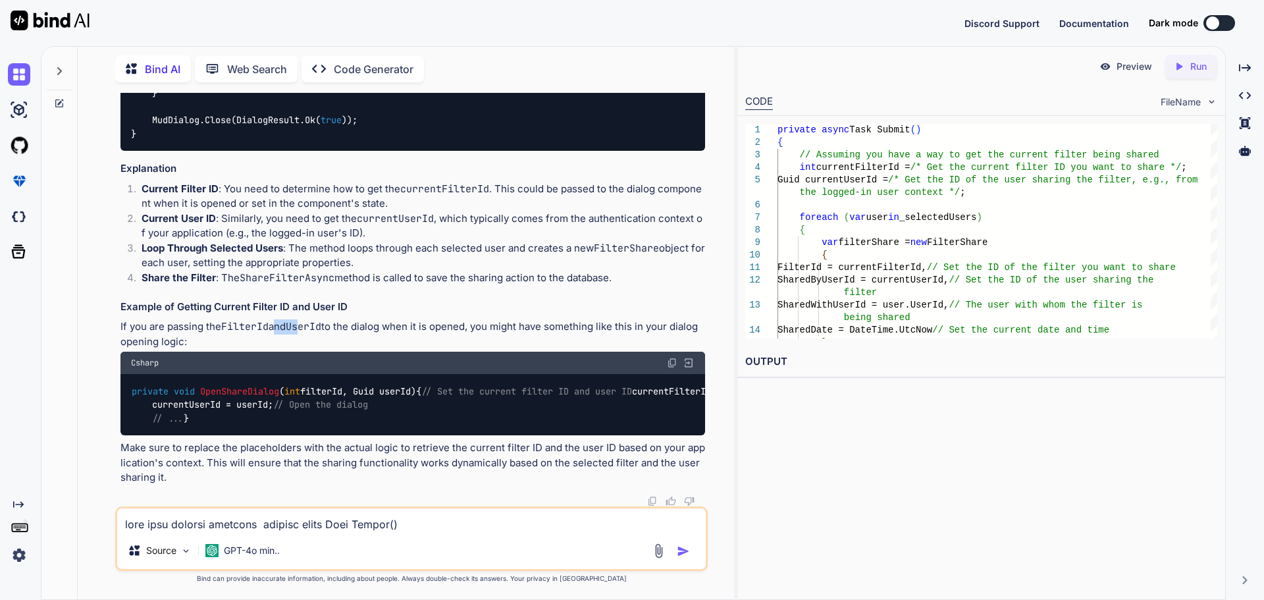
drag, startPoint x: 282, startPoint y: 313, endPoint x: 308, endPoint y: 313, distance: 26.3
click at [308, 319] on p "If you are passing the FilterId and UserId to the dialog when it is opened, you…" at bounding box center [412, 334] width 585 height 30
click at [311, 320] on code "UserId" at bounding box center [304, 326] width 36 height 13
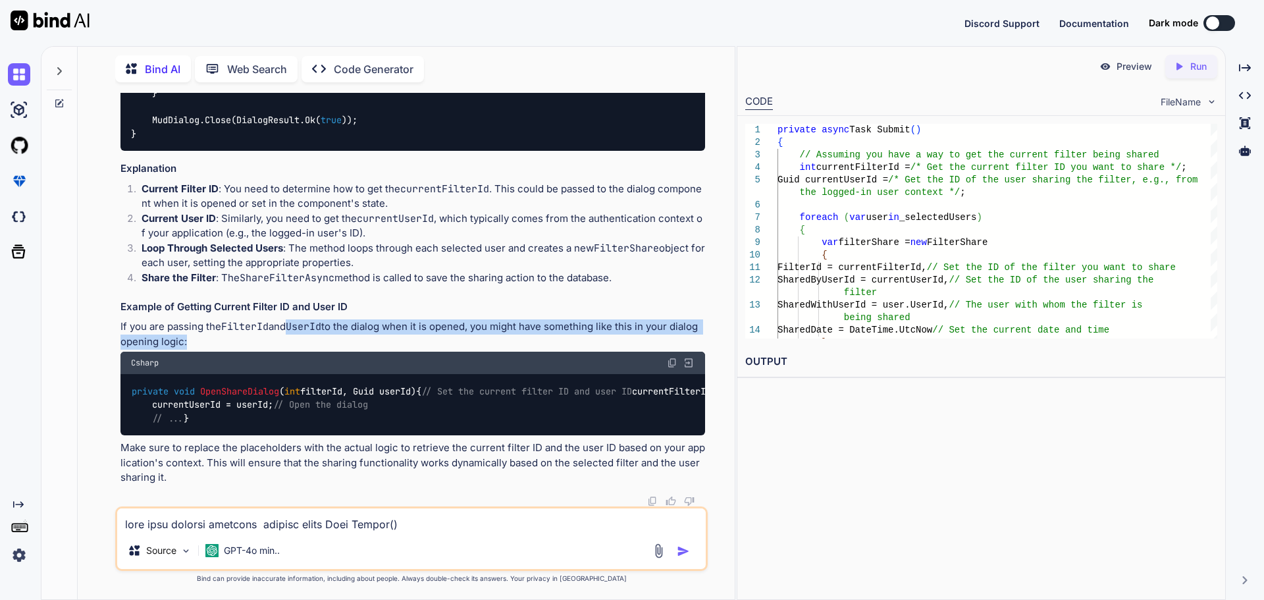
drag, startPoint x: 287, startPoint y: 311, endPoint x: 192, endPoint y: 328, distance: 96.9
click at [192, 328] on p "If you are passing the FilterId and UserId to the dialog when it is opened, you…" at bounding box center [412, 334] width 585 height 30
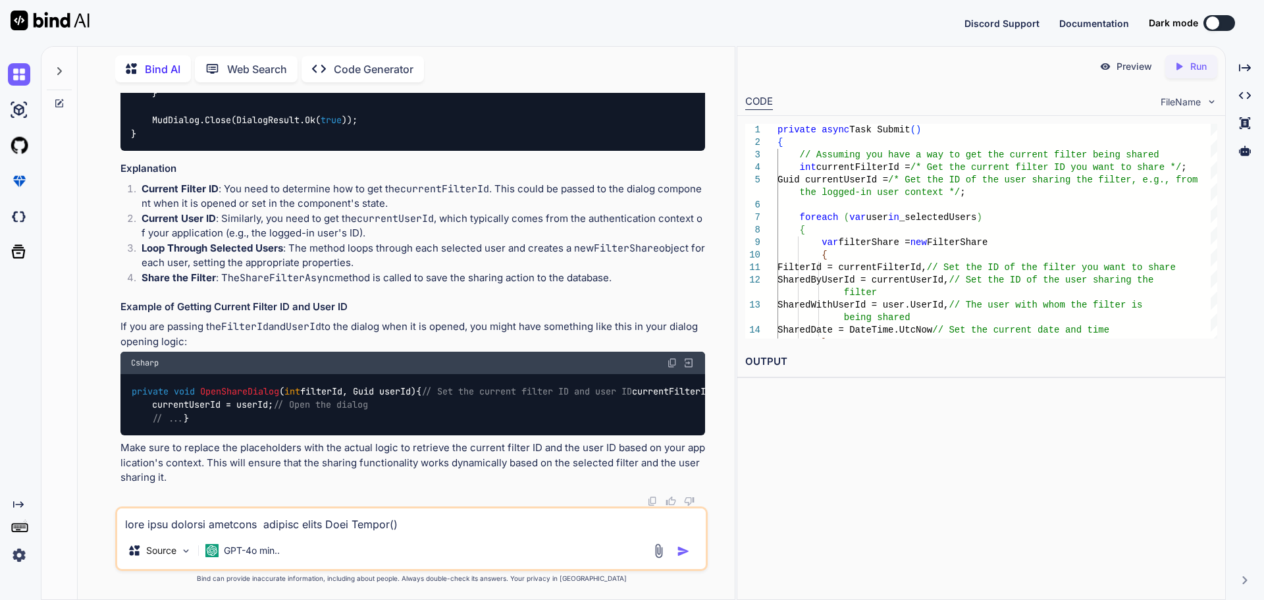
click at [248, 374] on div "private void OpenShareDialog ( int filterId, Guid userId ) { // Set the current…" at bounding box center [412, 404] width 585 height 61
click at [246, 385] on span "OpenShareDialog" at bounding box center [239, 391] width 79 height 12
copy span "OpenShareDialog"
click at [292, 525] on textarea at bounding box center [411, 520] width 589 height 24
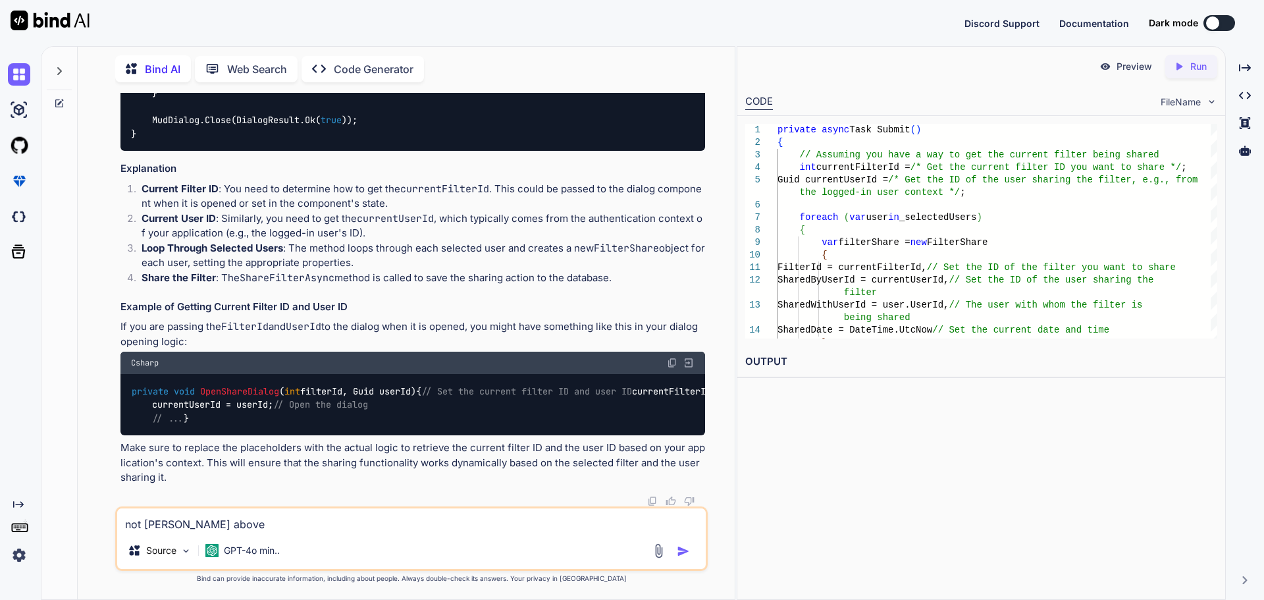
type textarea "not [PERSON_NAME] above"
click at [681, 551] on img "button" at bounding box center [683, 551] width 13 height 13
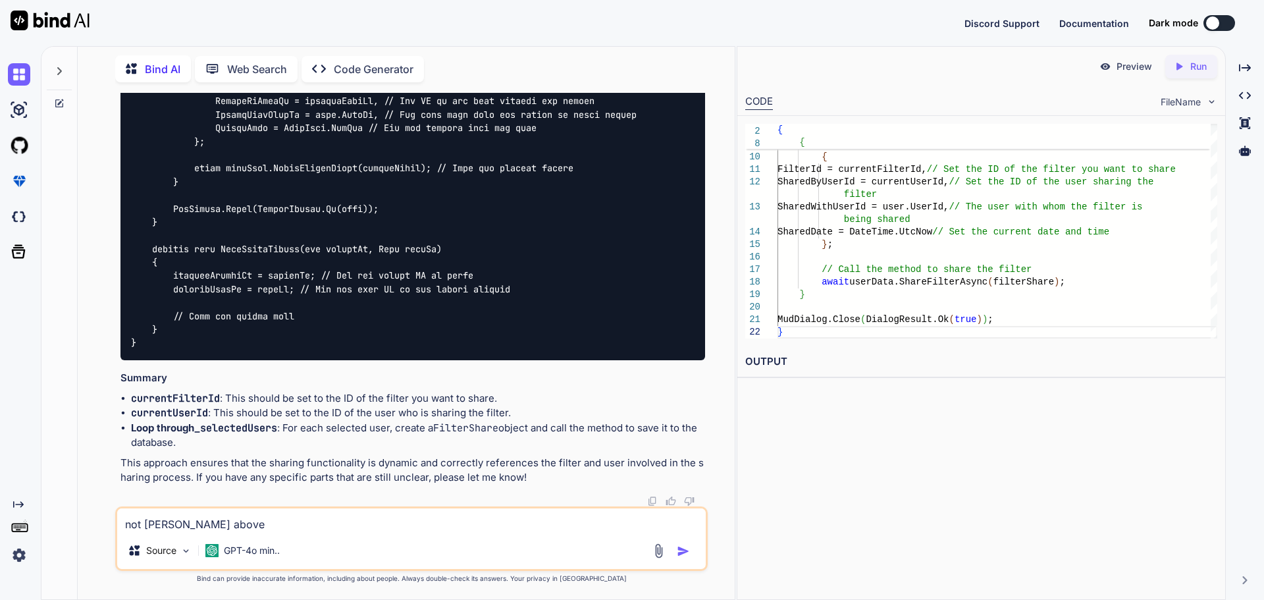
scroll to position [7025, 0]
drag, startPoint x: 270, startPoint y: 408, endPoint x: 313, endPoint y: 406, distance: 42.9
click at [313, 350] on code at bounding box center [384, 135] width 506 height 430
click at [361, 522] on textarea "not [PERSON_NAME] above" at bounding box center [411, 520] width 589 height 24
paste textarea "503 1 1 e7e27394-175b-4510-a132-3e9e603e3931 [PERSON_NAME] 1 0 [PERSON_NAME] [D…"
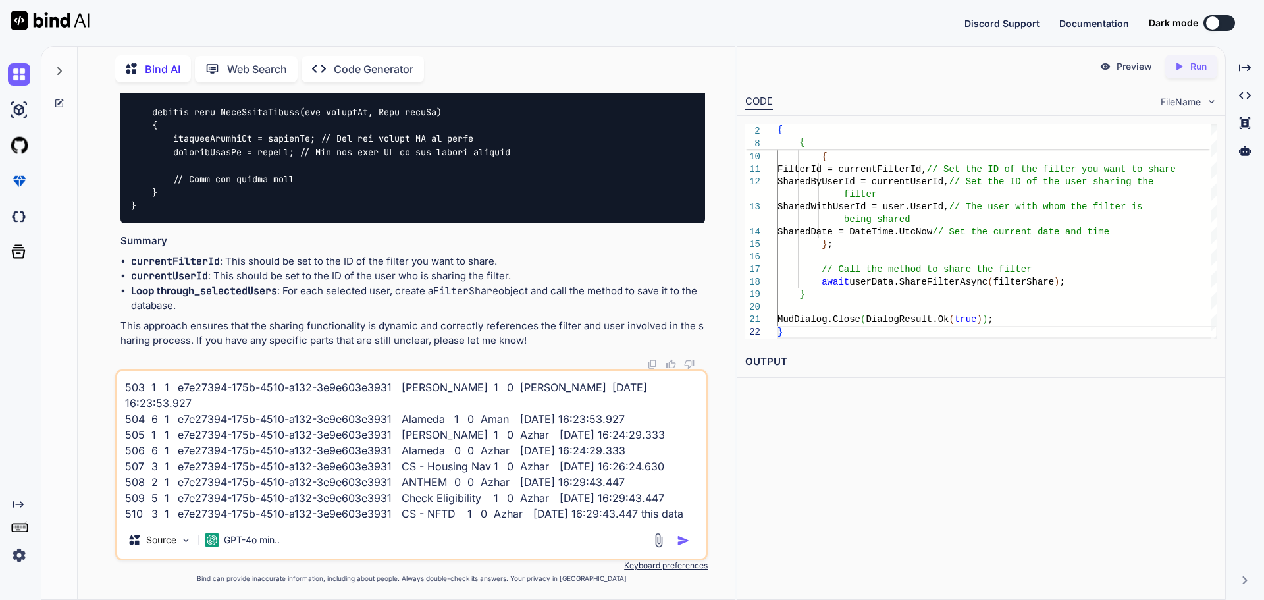
type textarea "503 1 1 e7e27394-175b-4510-a132-3e9e603e3931 [PERSON_NAME] 1 0 [PERSON_NAME] [D…"
click at [677, 539] on img "button" at bounding box center [683, 540] width 13 height 13
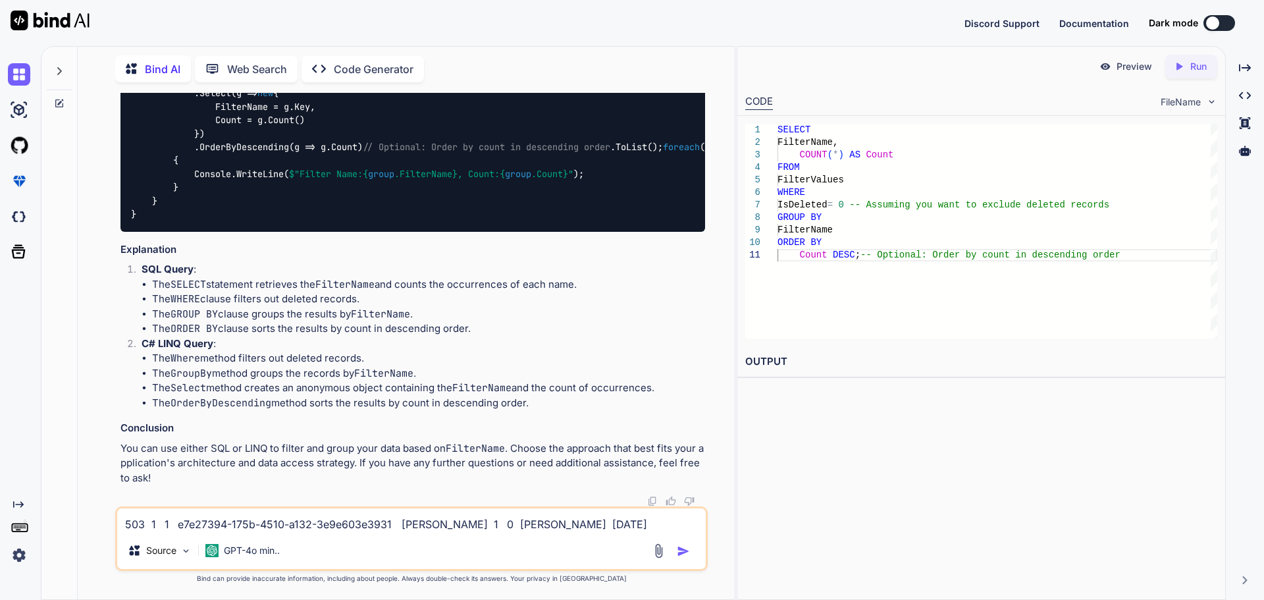
scroll to position [7562, 0]
drag, startPoint x: 660, startPoint y: 230, endPoint x: 119, endPoint y: 143, distance: 548.3
click at [119, 143] on div "You Bind AI To implement a sharing functionality for filters in your applicatio…" at bounding box center [413, 300] width 590 height 414
copy p "503 1 1 e7e27394-175b-4510-a132-3e9e603e3931 [PERSON_NAME] 1 0 [PERSON_NAME] [D…"
click at [302, 521] on textarea "503 1 1 e7e27394-175b-4510-a132-3e9e603e3931 [PERSON_NAME] 1 0 [PERSON_NAME] [D…" at bounding box center [411, 520] width 589 height 24
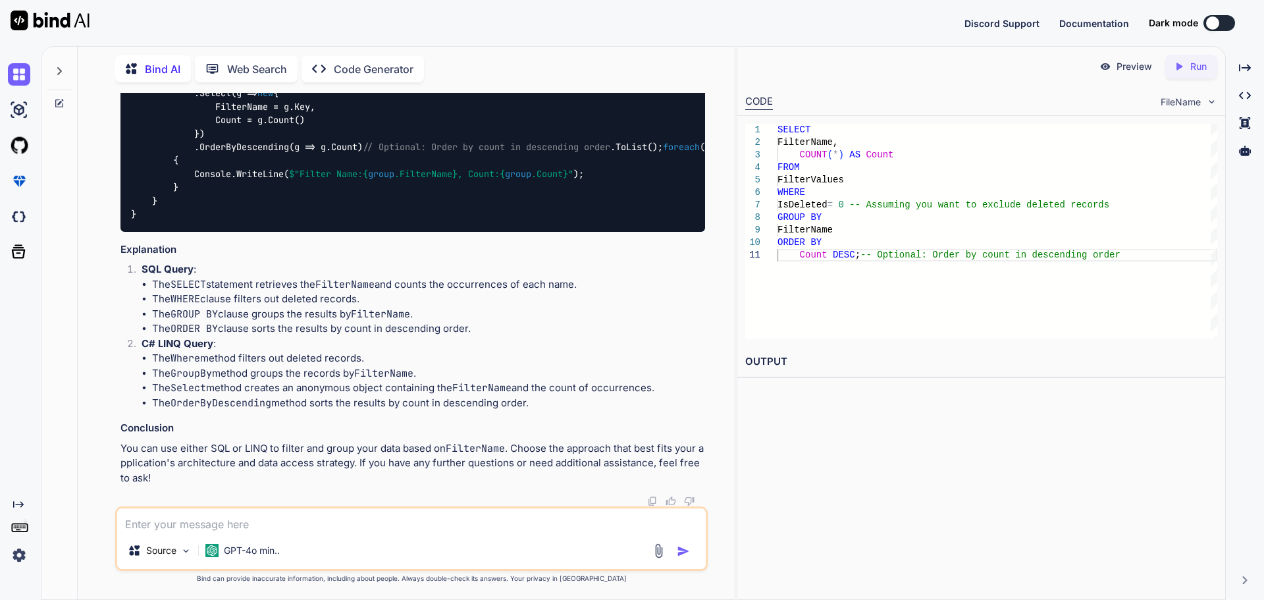
paste textarea "503 1 1 e7e27394-175b-4510-a132-3e9e603e3931 [PERSON_NAME] 1 0 [PERSON_NAME] [D…"
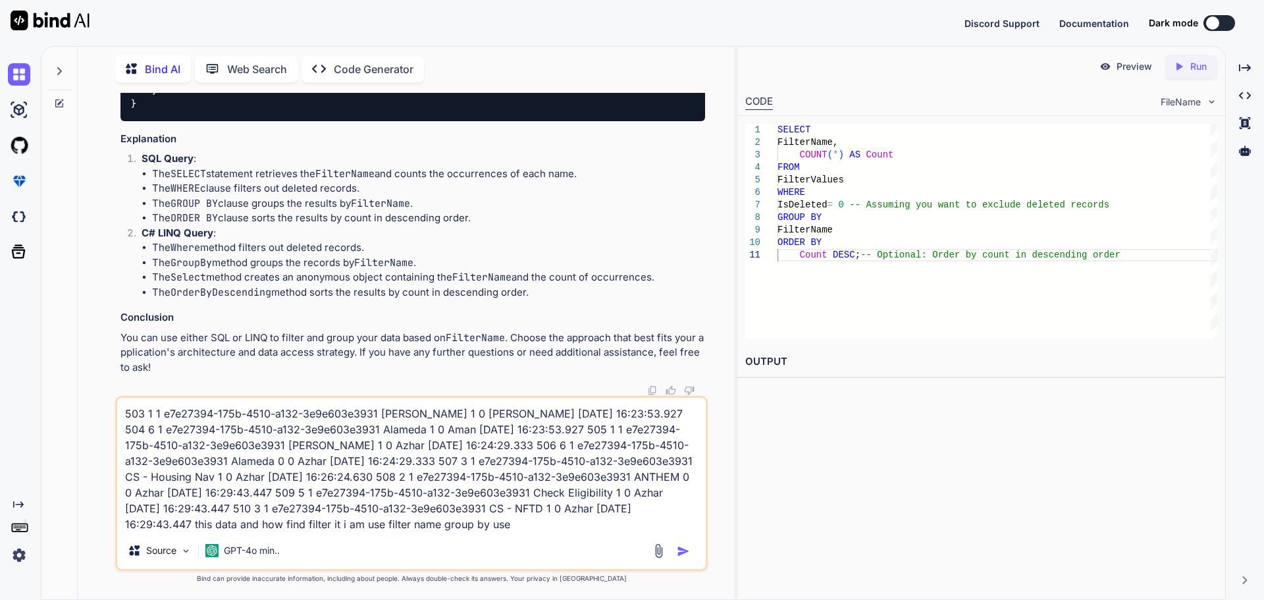
click at [194, 525] on textarea "503 1 1 e7e27394-175b-4510-a132-3e9e603e3931 [PERSON_NAME] 1 0 [PERSON_NAME] [D…" at bounding box center [411, 465] width 589 height 134
paste textarea "FilterValues"
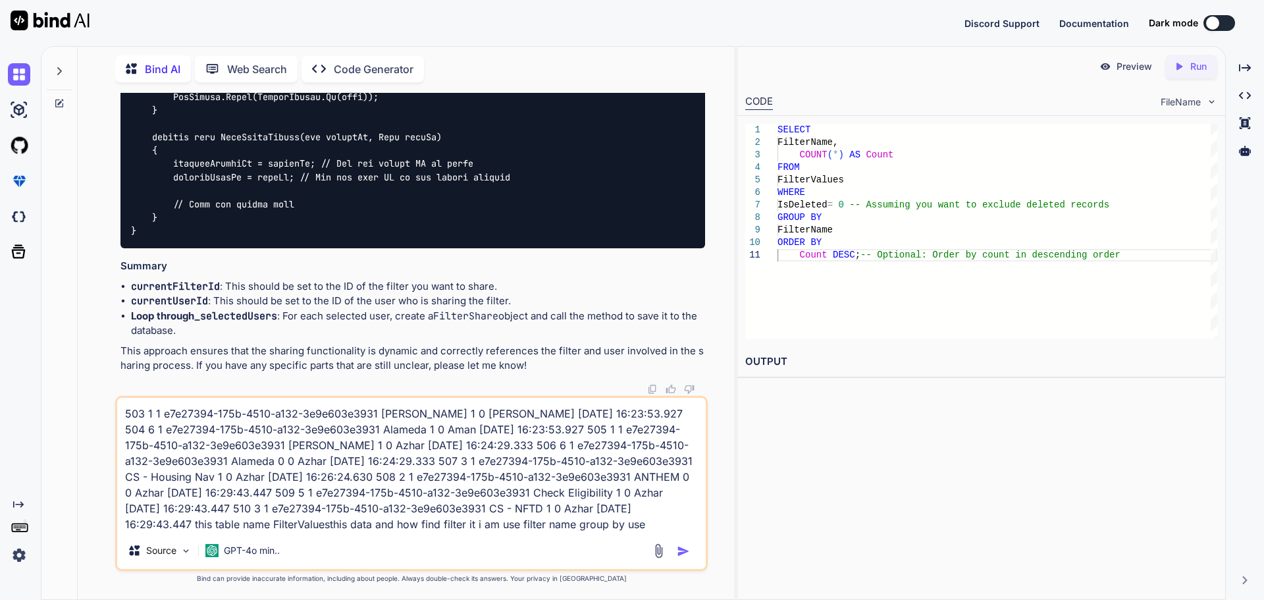
scroll to position [6180, 0]
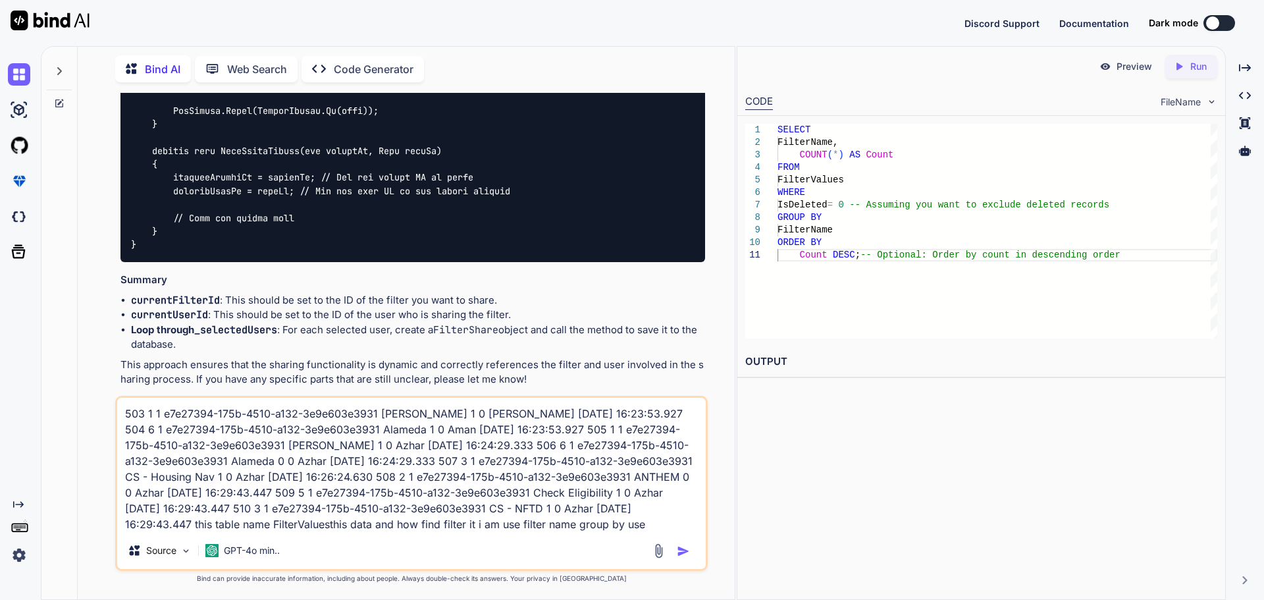
drag, startPoint x: 140, startPoint y: 344, endPoint x: 130, endPoint y: 190, distance: 154.4
copy code "private async Task Submit () { // Assuming you have a way to get the current fi…"
click at [647, 527] on textarea "503 1 1 e7e27394-175b-4510-a132-3e9e603e3931 [PERSON_NAME] 1 0 [PERSON_NAME] [D…" at bounding box center [411, 465] width 589 height 134
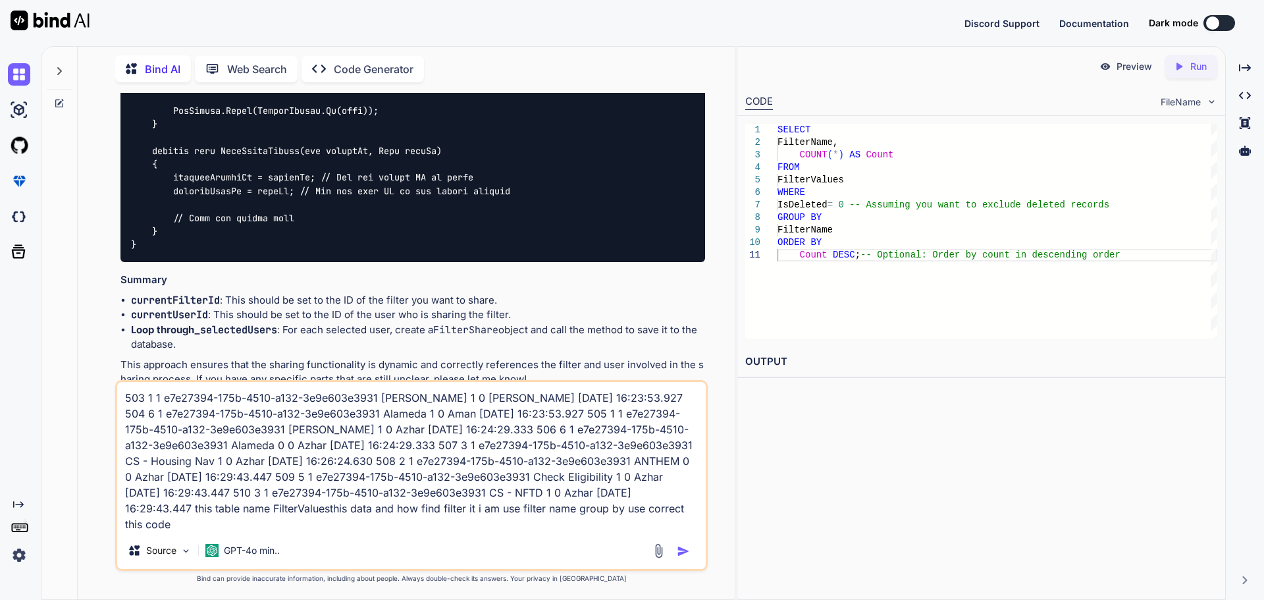
paste textarea "private async Task Submit() { // Assuming you have a way to get the current fil…"
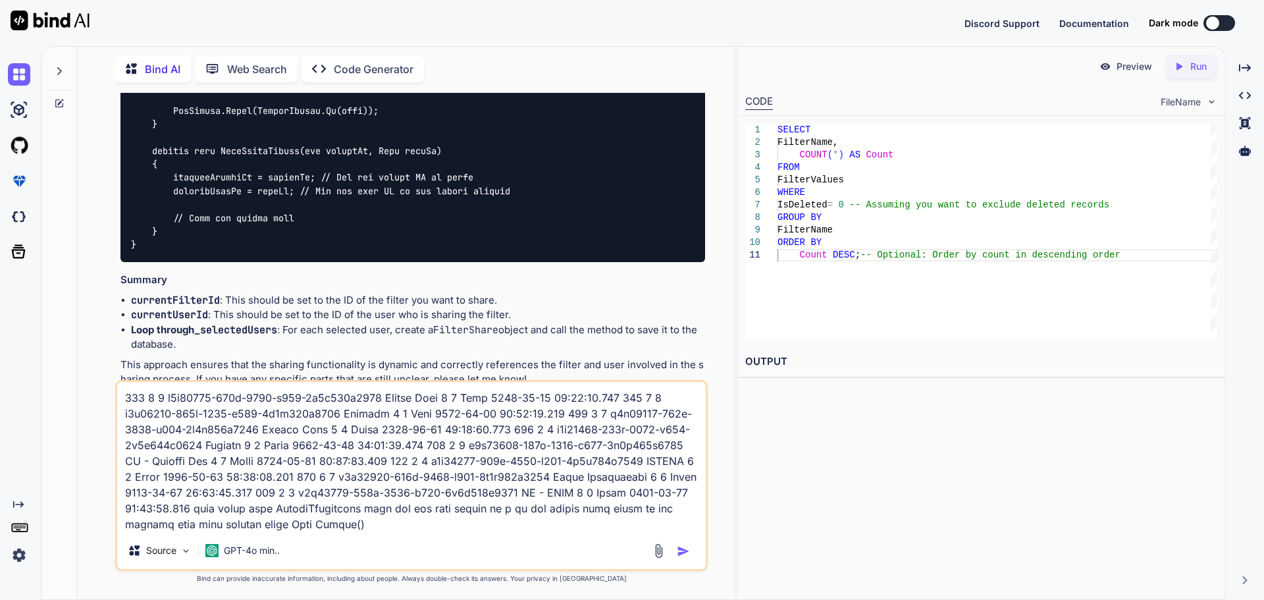
scroll to position [317, 0]
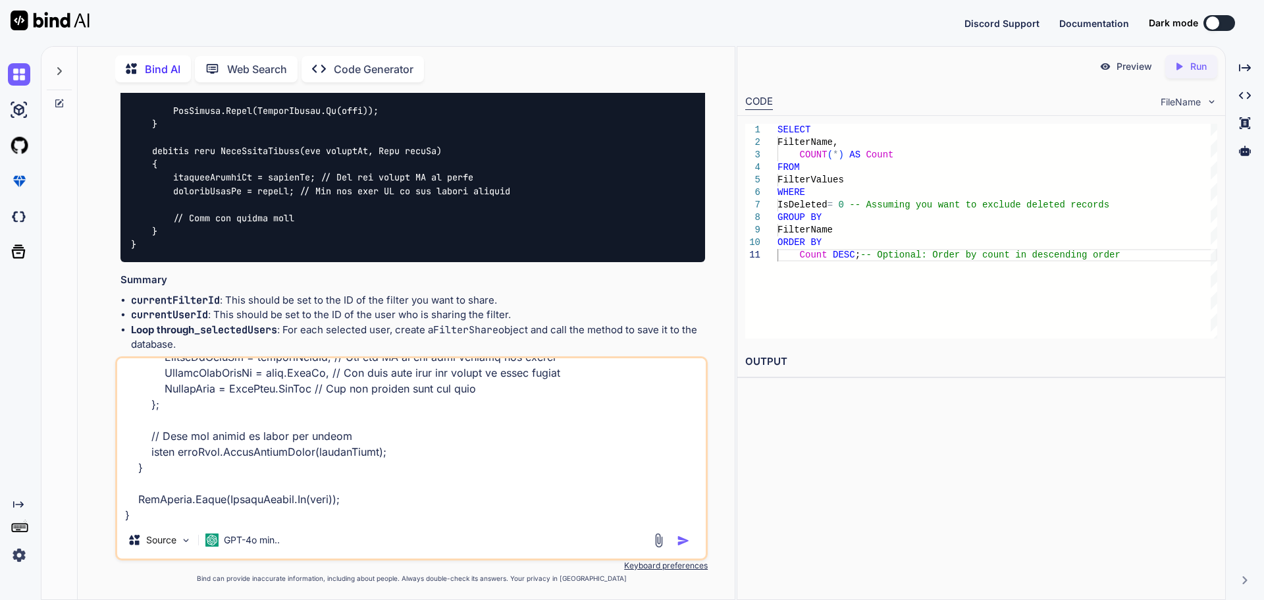
type textarea "503 1 1 e7e27394-175b-4510-a132-3e9e603e3931 [PERSON_NAME] 1 0 [PERSON_NAME] [D…"
click at [676, 539] on div at bounding box center [673, 540] width 44 height 15
click at [683, 539] on img "button" at bounding box center [683, 540] width 13 height 13
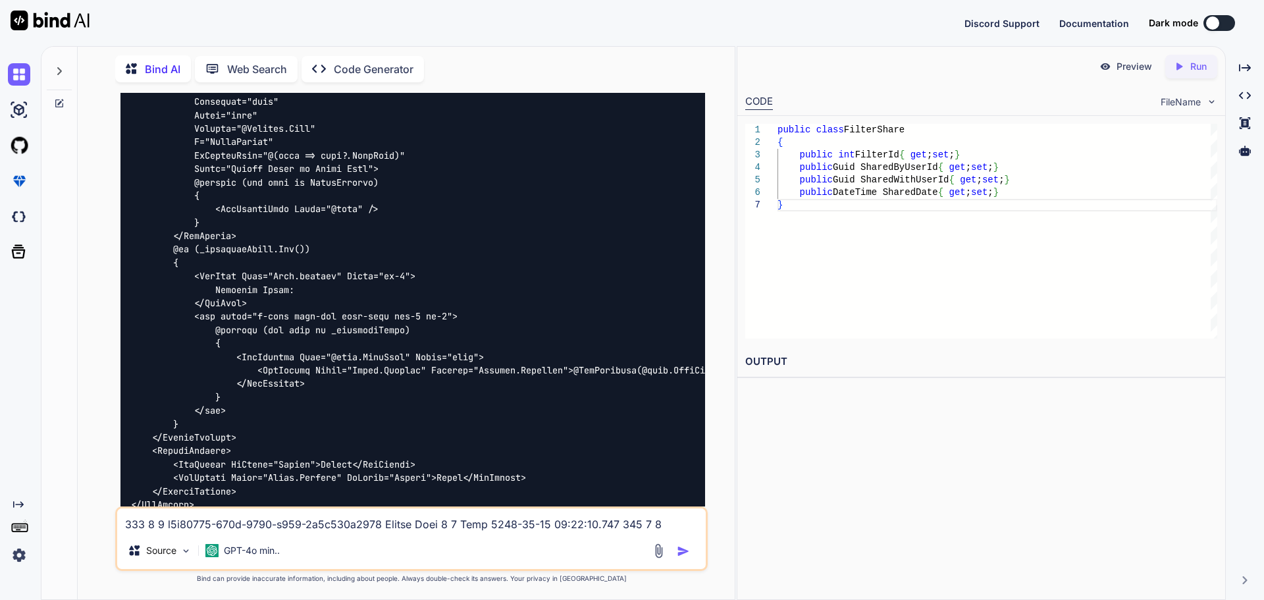
scroll to position [3398, 0]
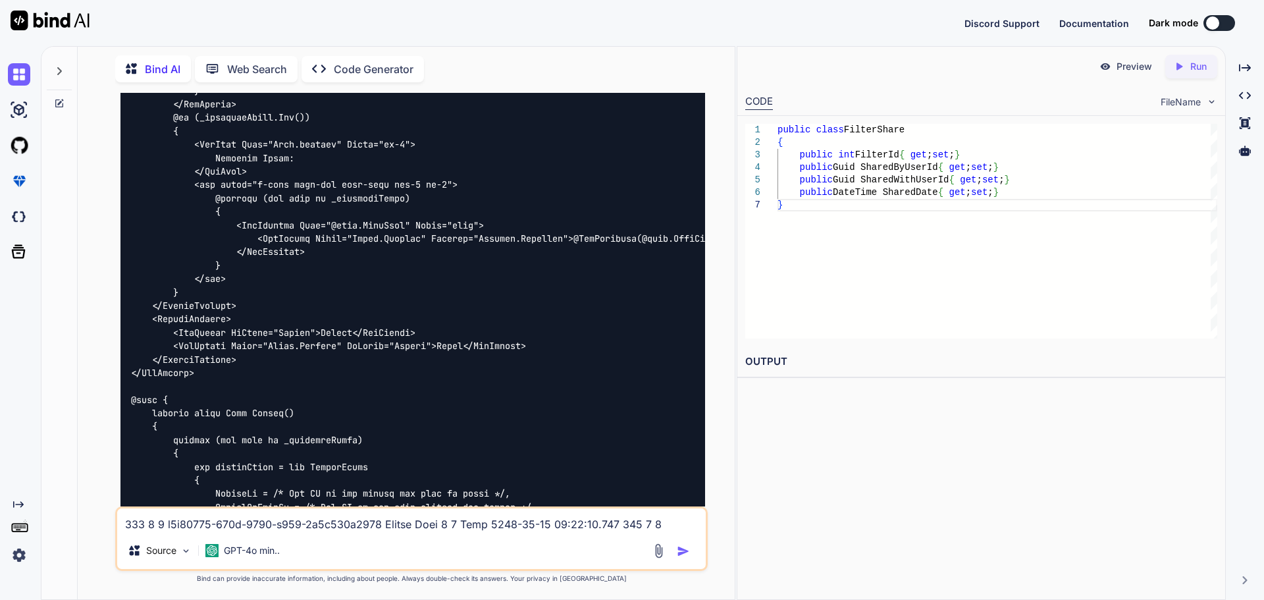
drag, startPoint x: 129, startPoint y: 156, endPoint x: 182, endPoint y: 348, distance: 199.5
copy code "public async Task ShareFilterAsync ( FilterShare filterShare ) { using ( var co…"
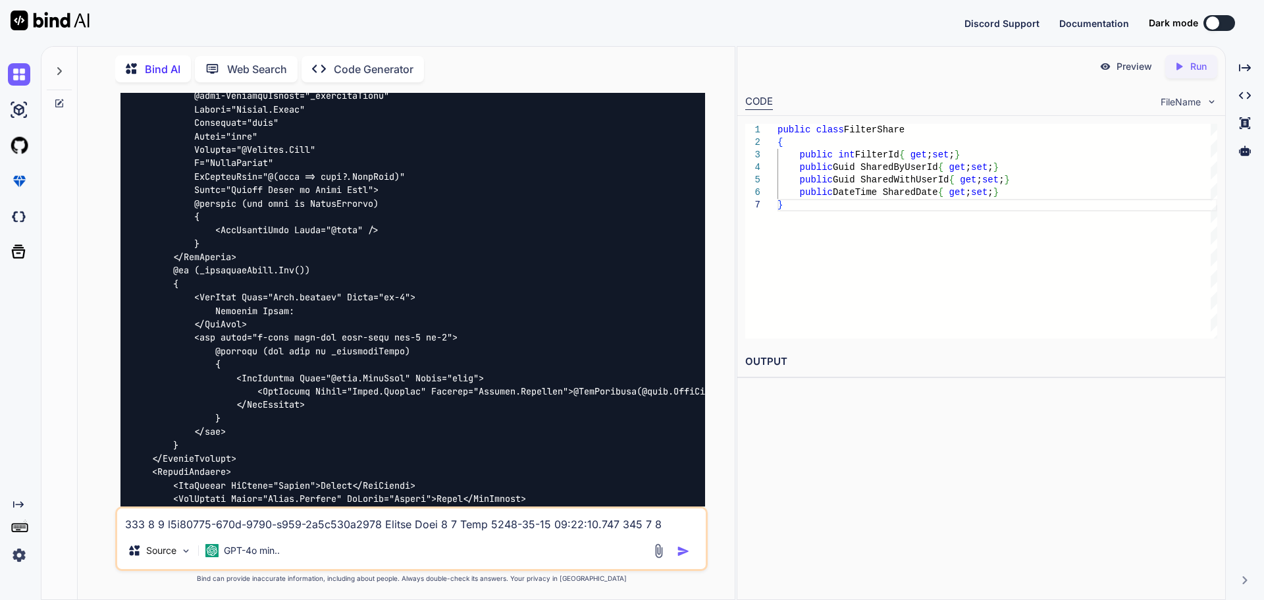
scroll to position [3068, 0]
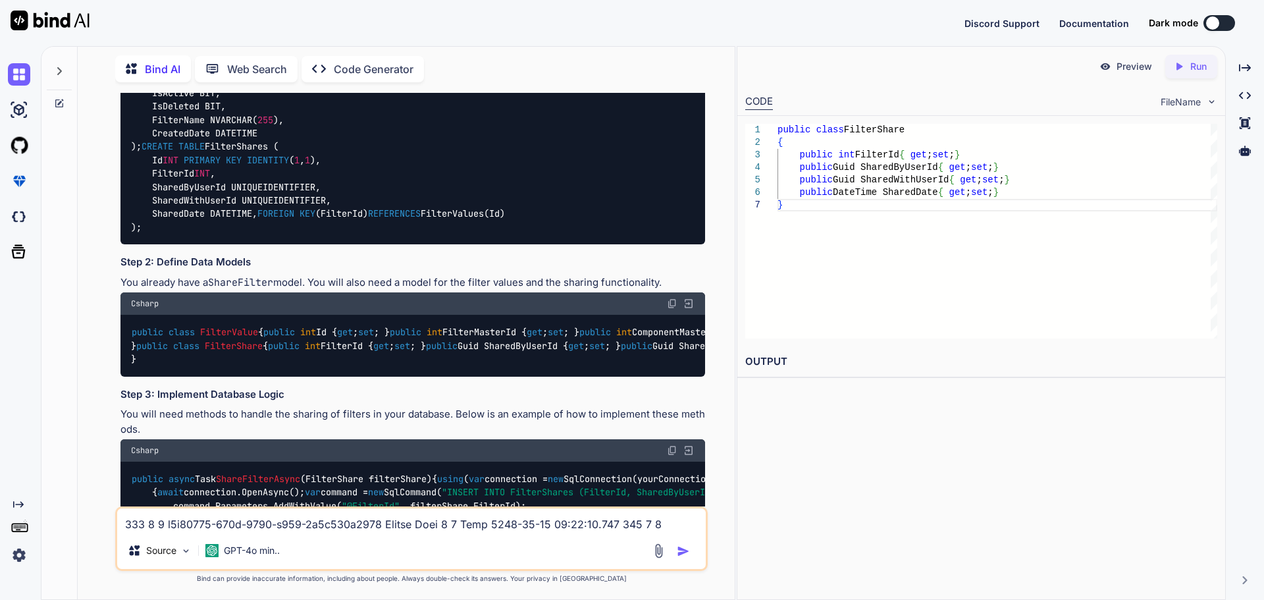
scroll to position [2410, 0]
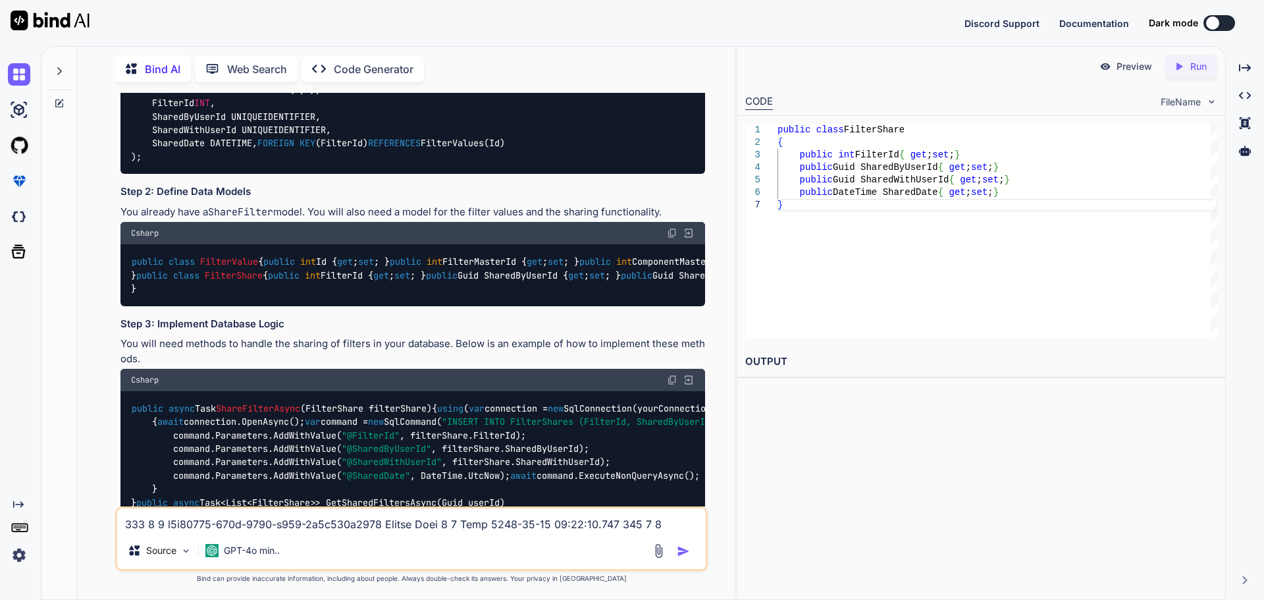
drag, startPoint x: 149, startPoint y: 332, endPoint x: 126, endPoint y: 242, distance: 93.3
click at [126, 174] on div "CREATE TABLE FilterValues ( Id INT PRIMARY KEY IDENTITY ( 1 , 1 ), FilterMaster…" at bounding box center [412, 50] width 585 height 250
